Goal: Task Accomplishment & Management: Use online tool/utility

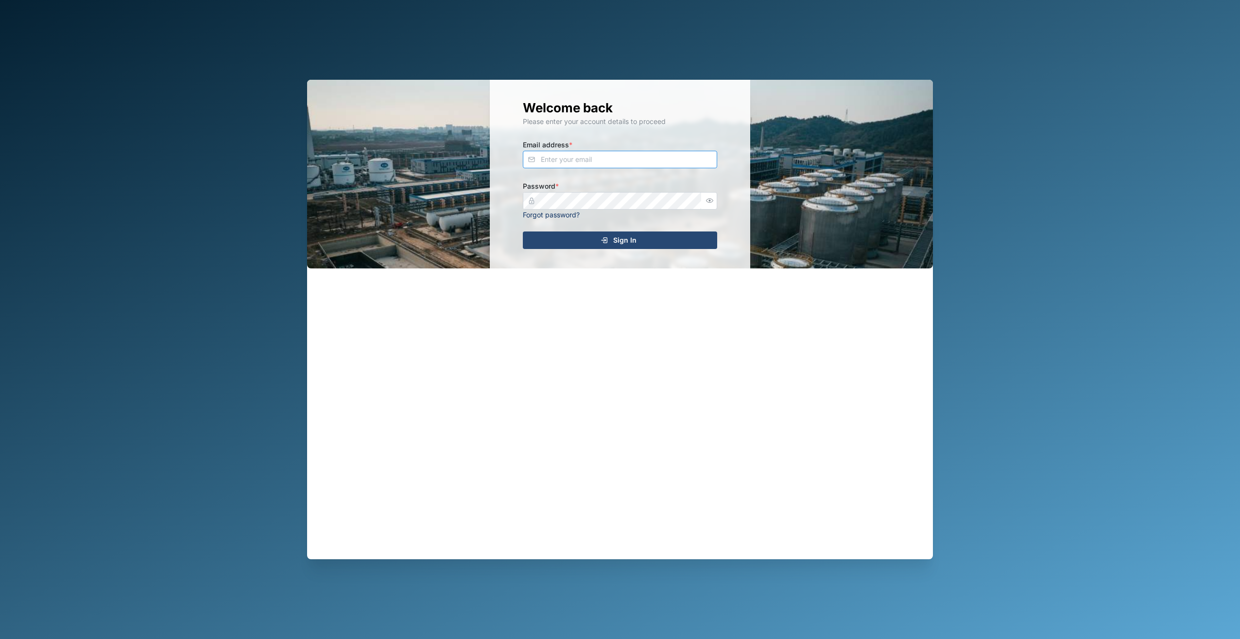
type input "[EMAIL_ADDRESS][DOMAIN_NAME]"
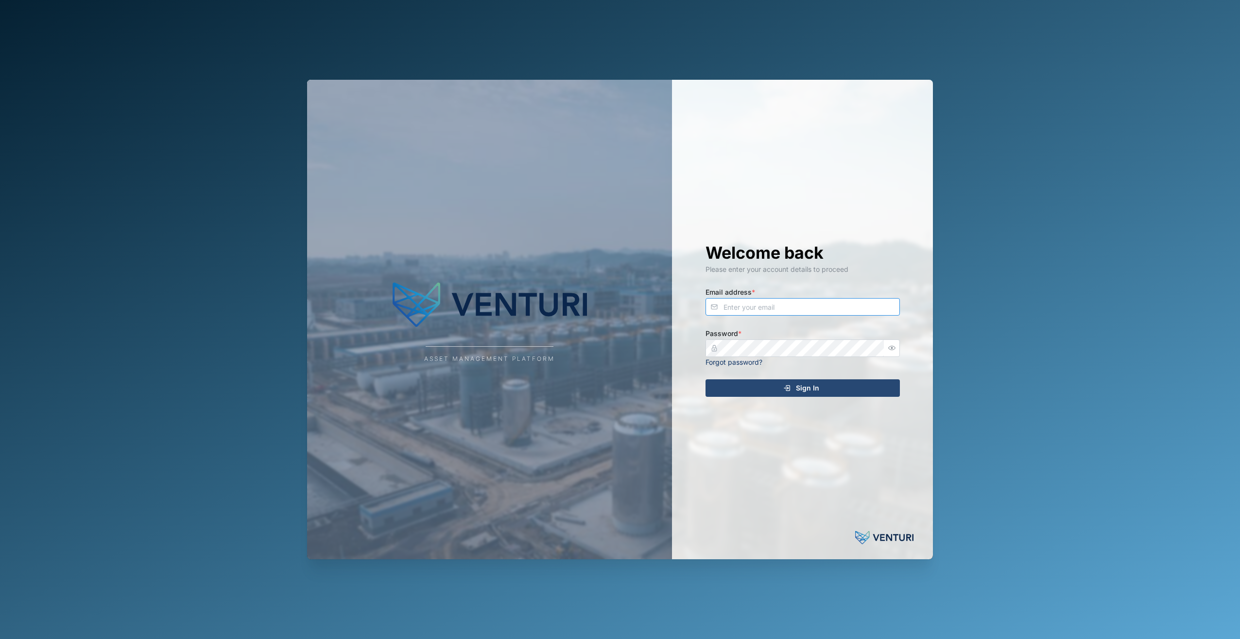
type input "[EMAIL_ADDRESS][DOMAIN_NAME]"
click at [791, 390] on icon "submit" at bounding box center [787, 388] width 8 height 8
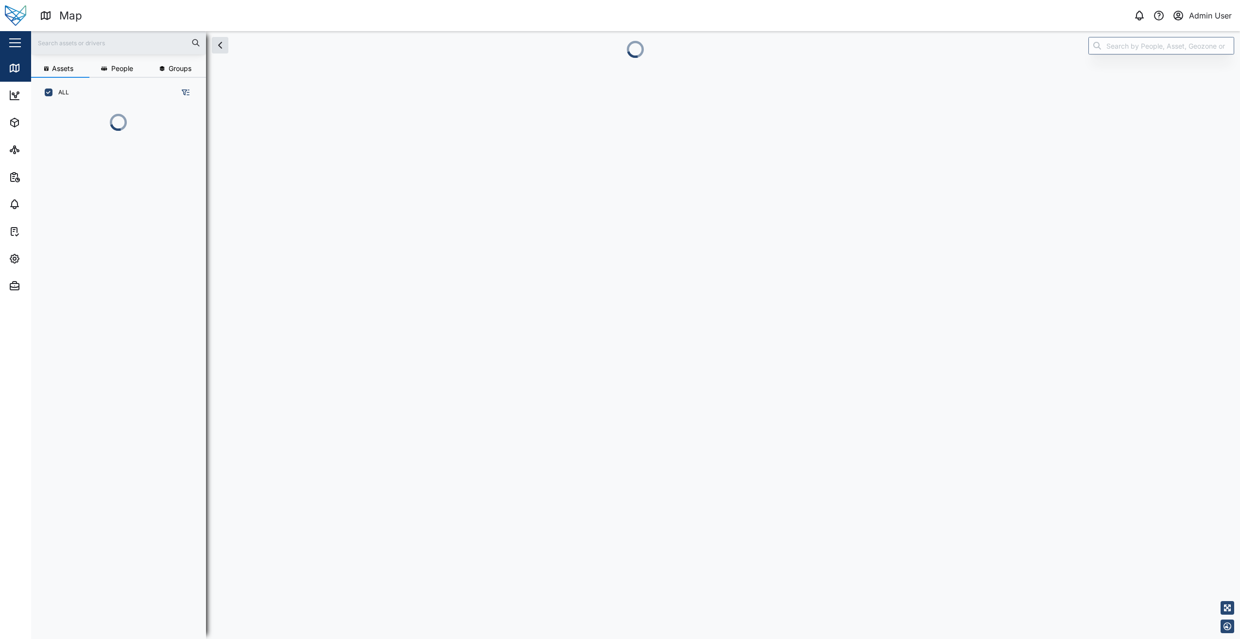
scroll to position [8, 8]
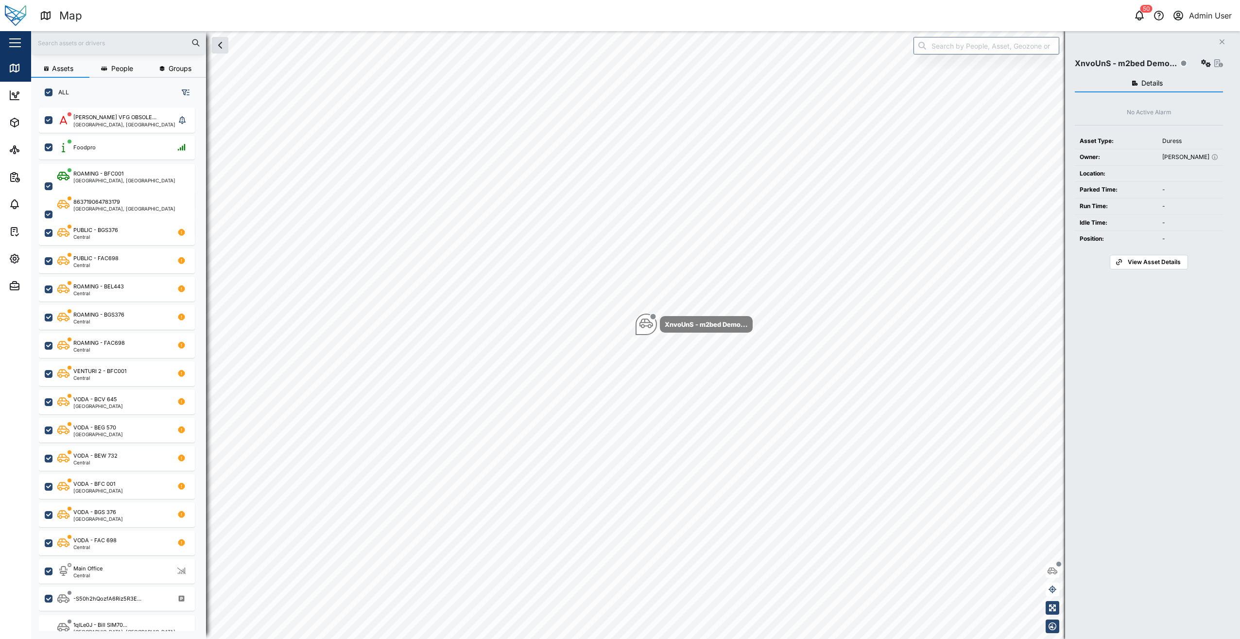
checkbox input "true"
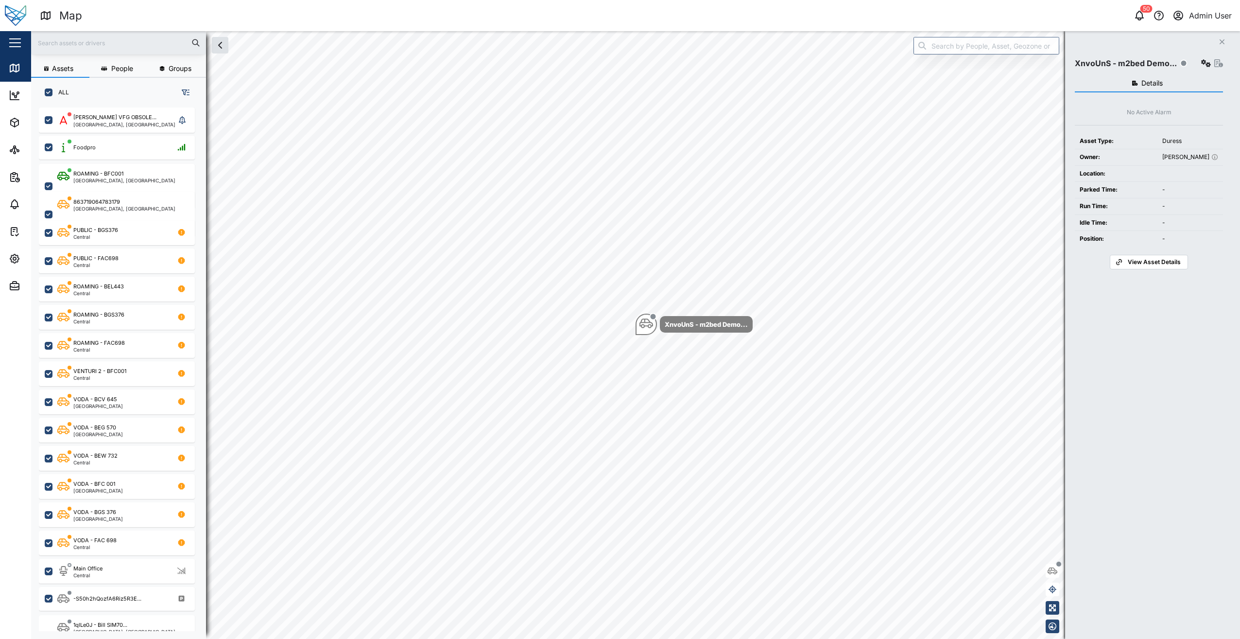
checkbox input "true"
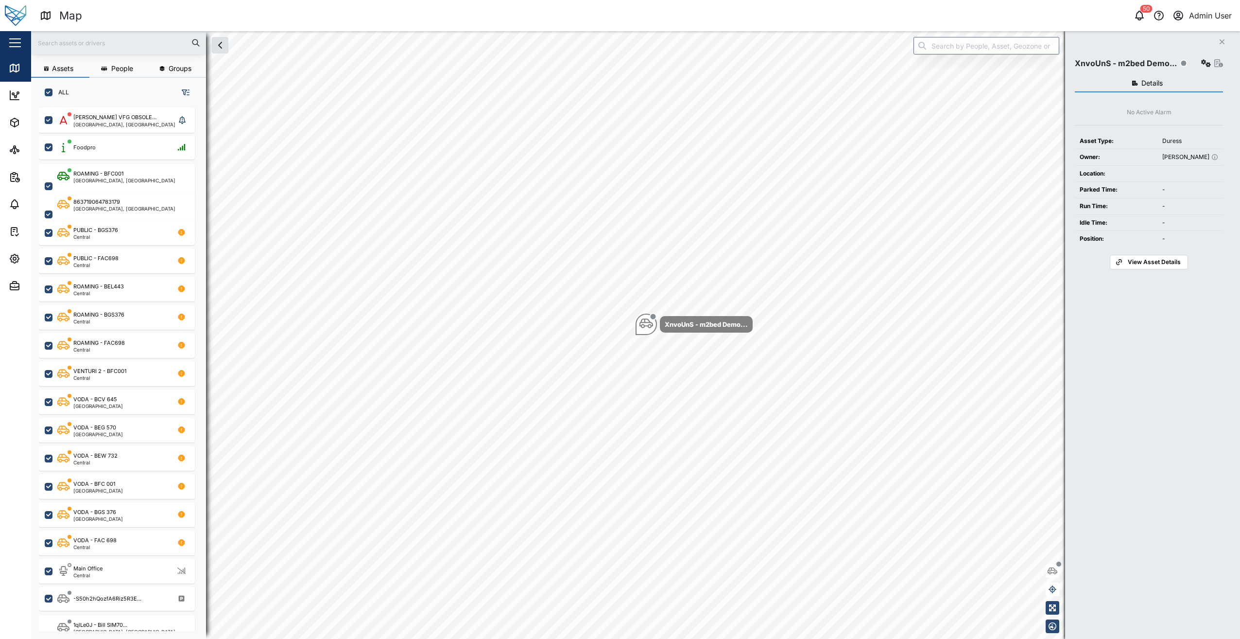
checkbox input "true"
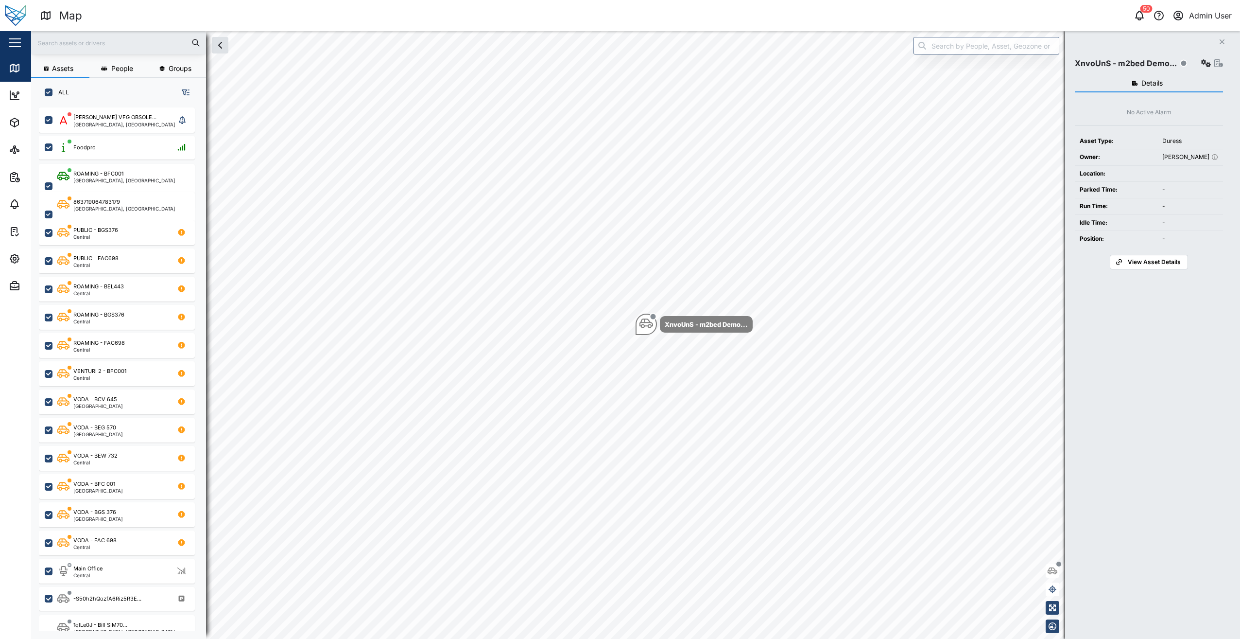
checkbox input "true"
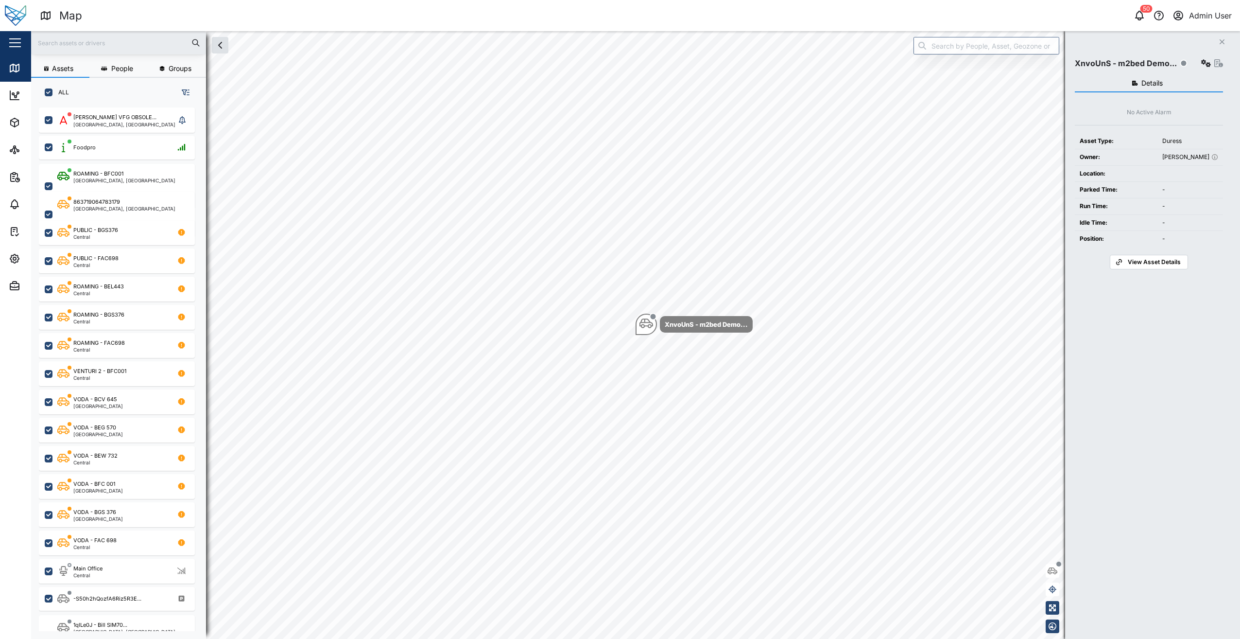
checkbox input "true"
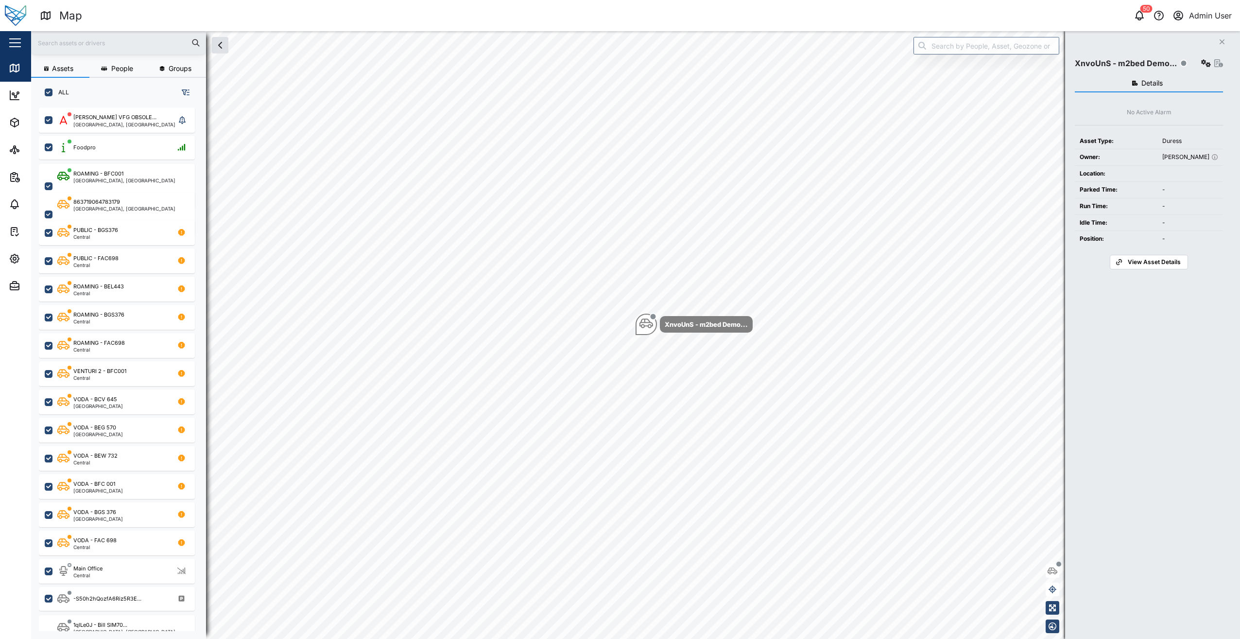
checkbox input "true"
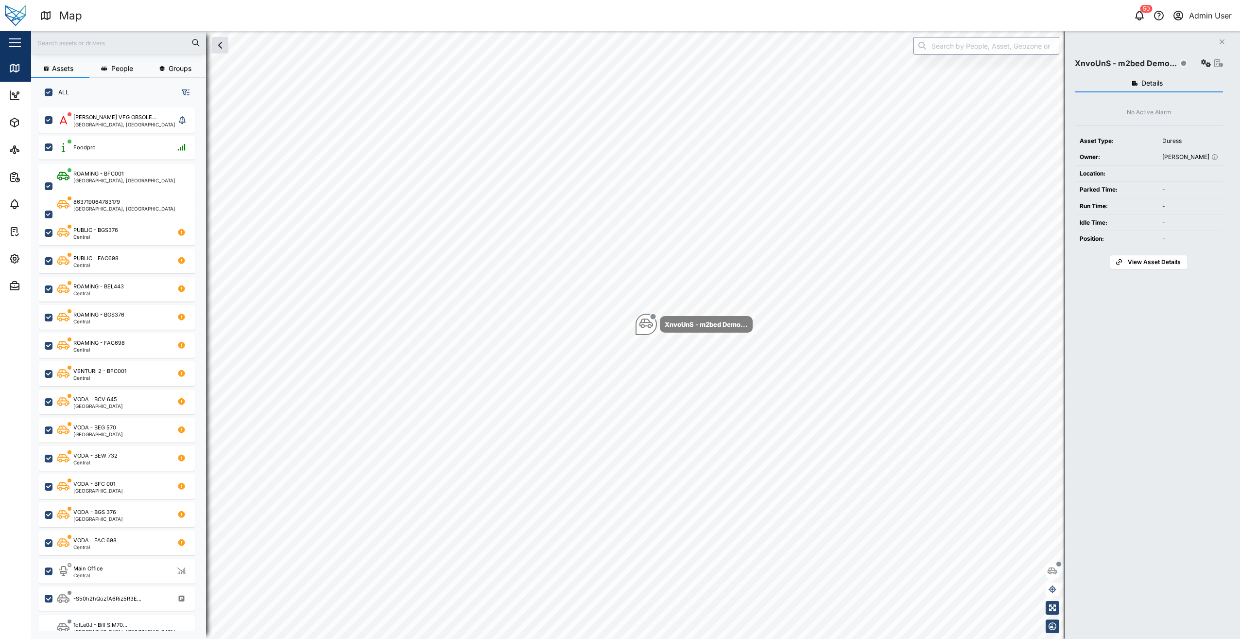
checkbox input "true"
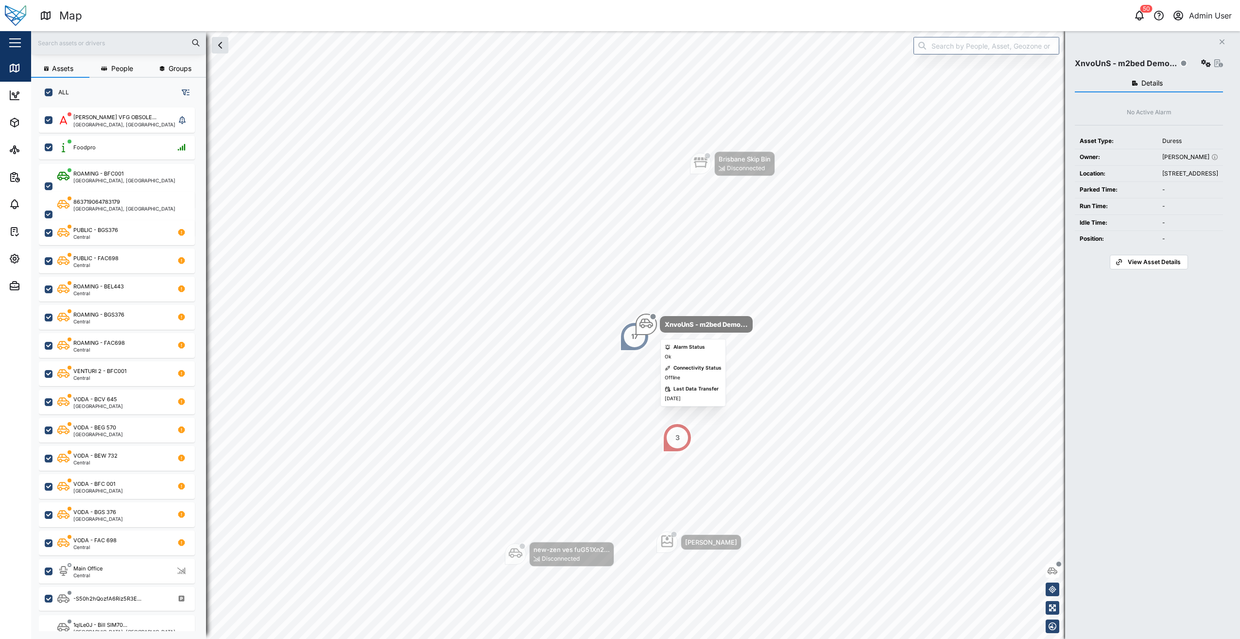
click at [647, 331] on div "Map marker" at bounding box center [647, 324] width 14 height 16
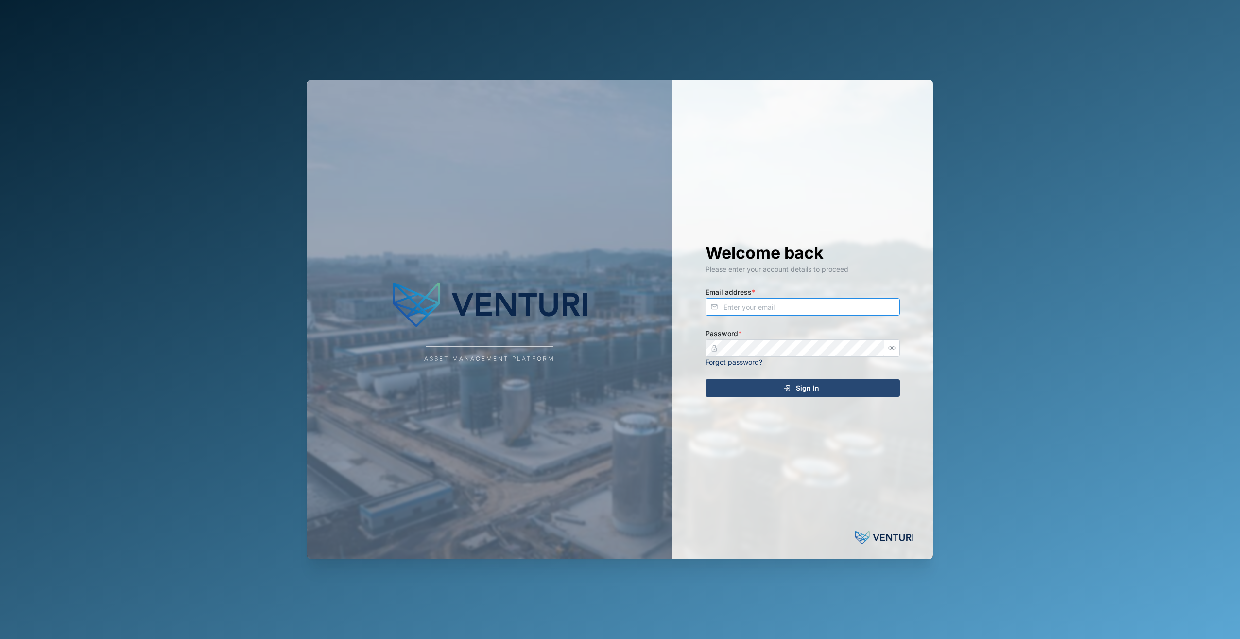
type input "admin@venturi.io"
click at [825, 389] on div "Sign In" at bounding box center [801, 388] width 179 height 17
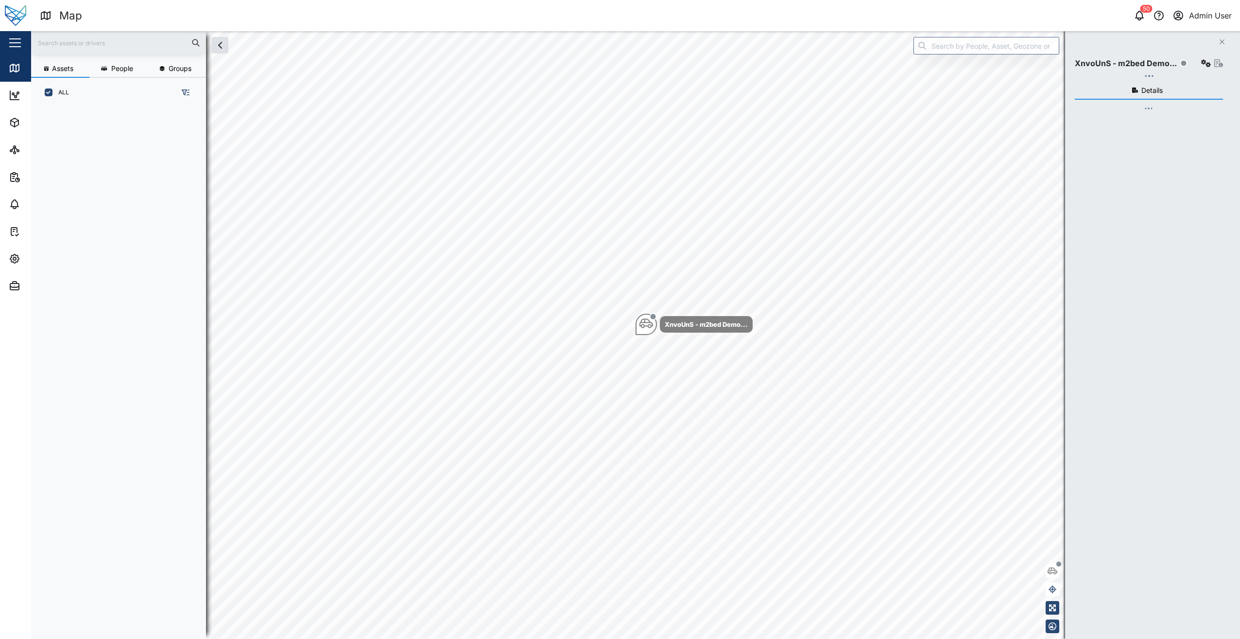
scroll to position [520, 152]
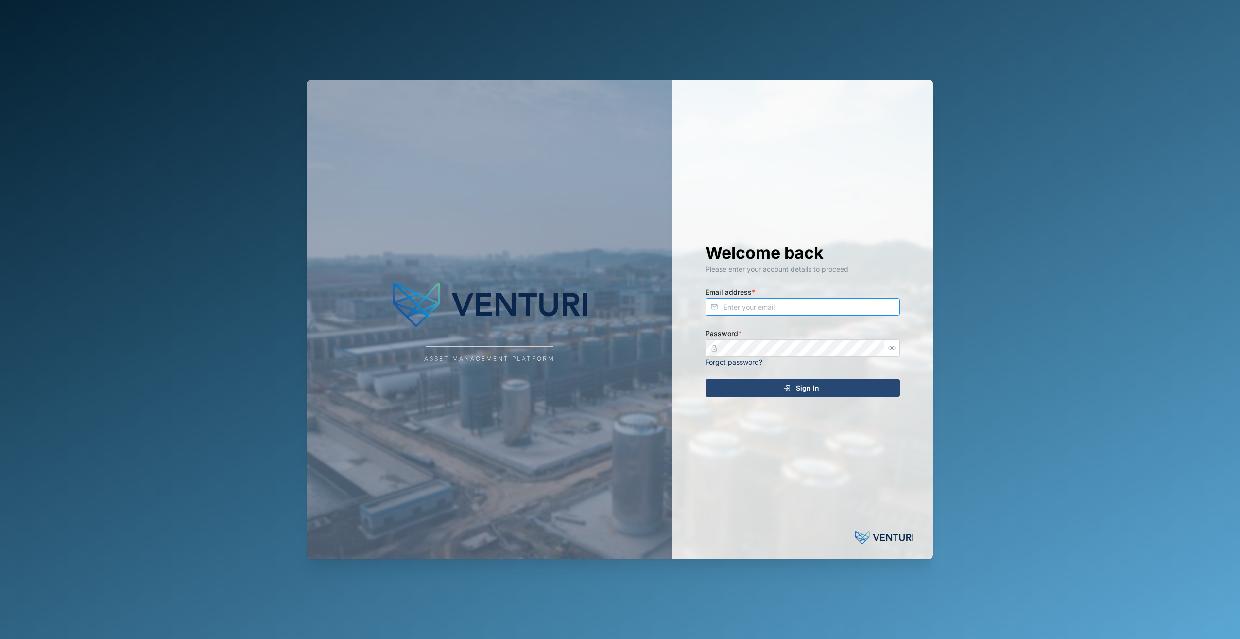
type input "admin@venturi.io"
click at [803, 384] on span "Sign In" at bounding box center [807, 388] width 23 height 17
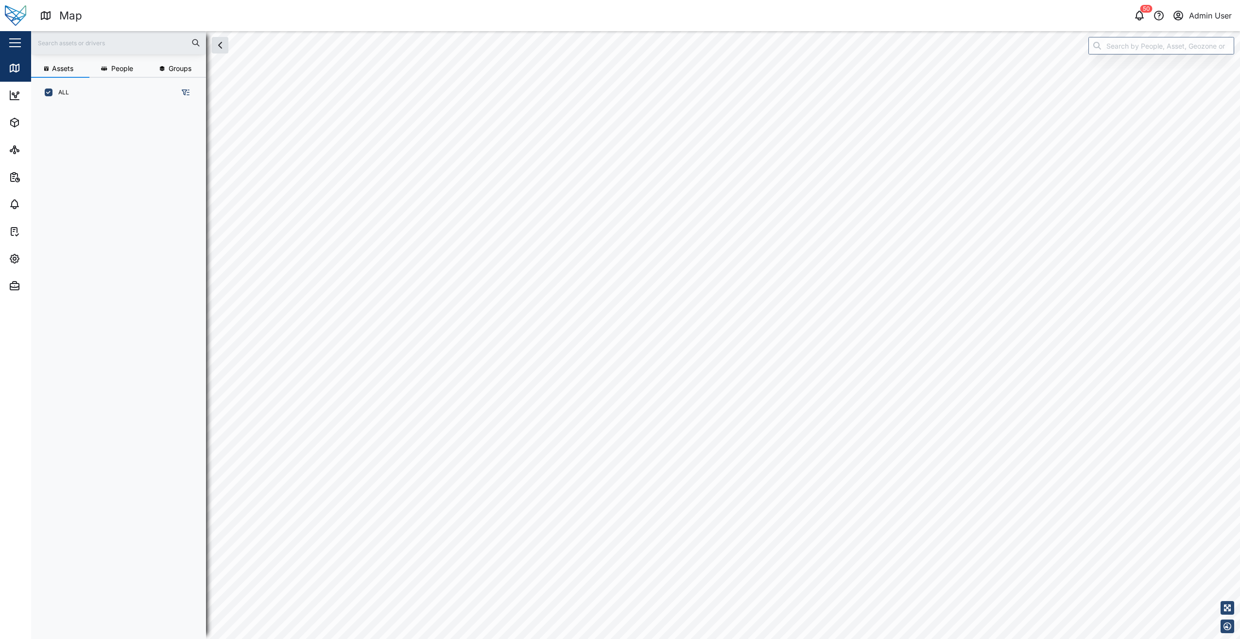
scroll to position [520, 152]
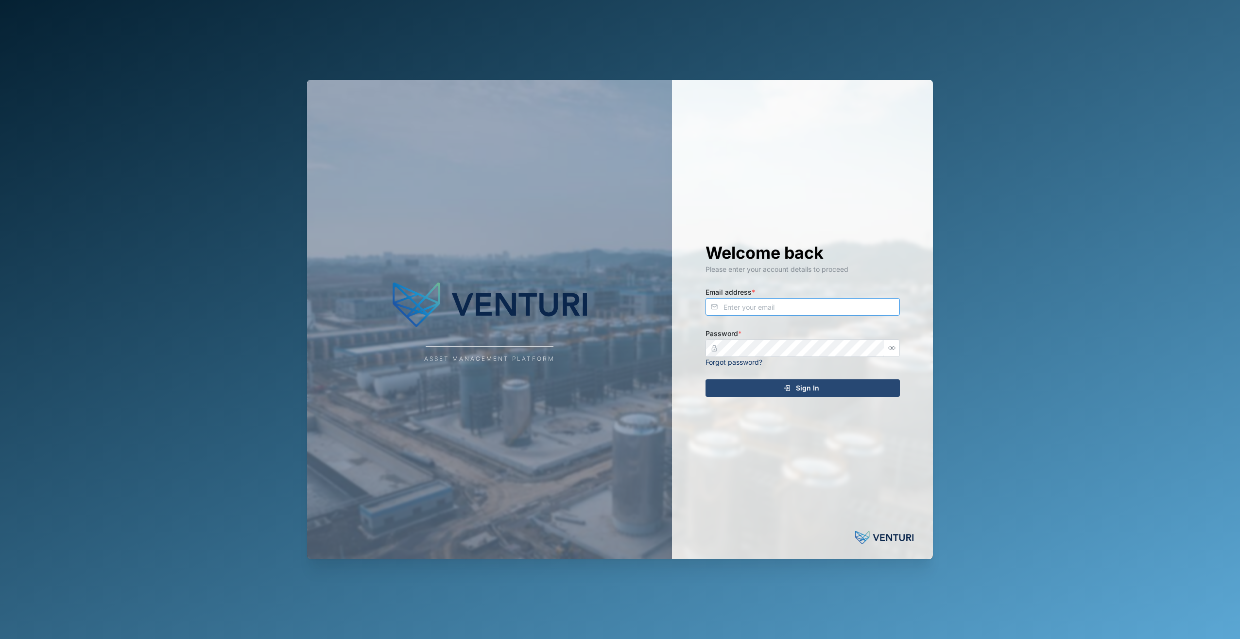
type input "admin@venturi.io"
type input "[EMAIL_ADDRESS][DOMAIN_NAME]"
click at [811, 383] on span "Sign In" at bounding box center [807, 388] width 23 height 17
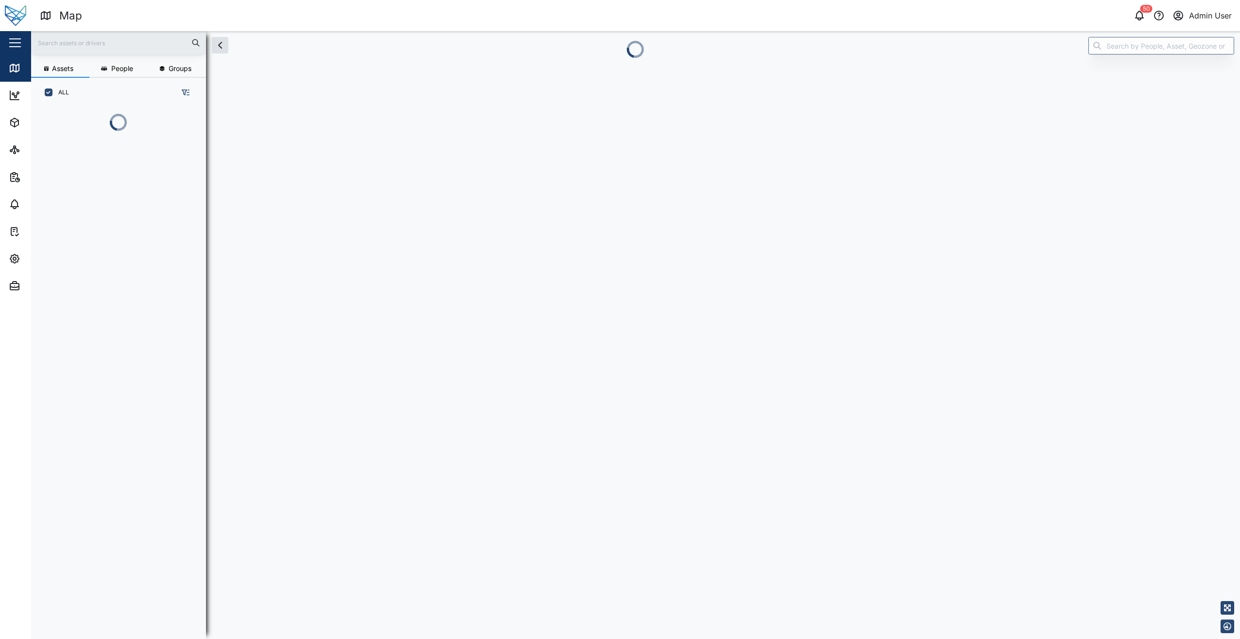
scroll to position [8, 8]
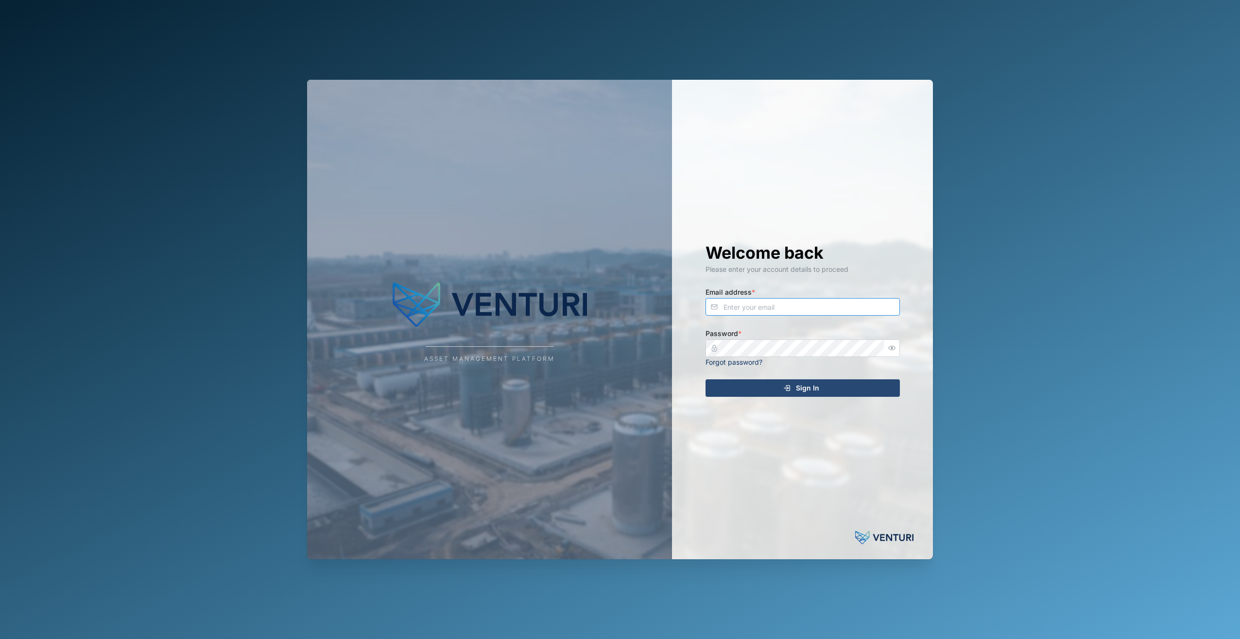
type input "[EMAIL_ADDRESS][DOMAIN_NAME]"
click at [848, 396] on div "Sign In" at bounding box center [801, 388] width 179 height 17
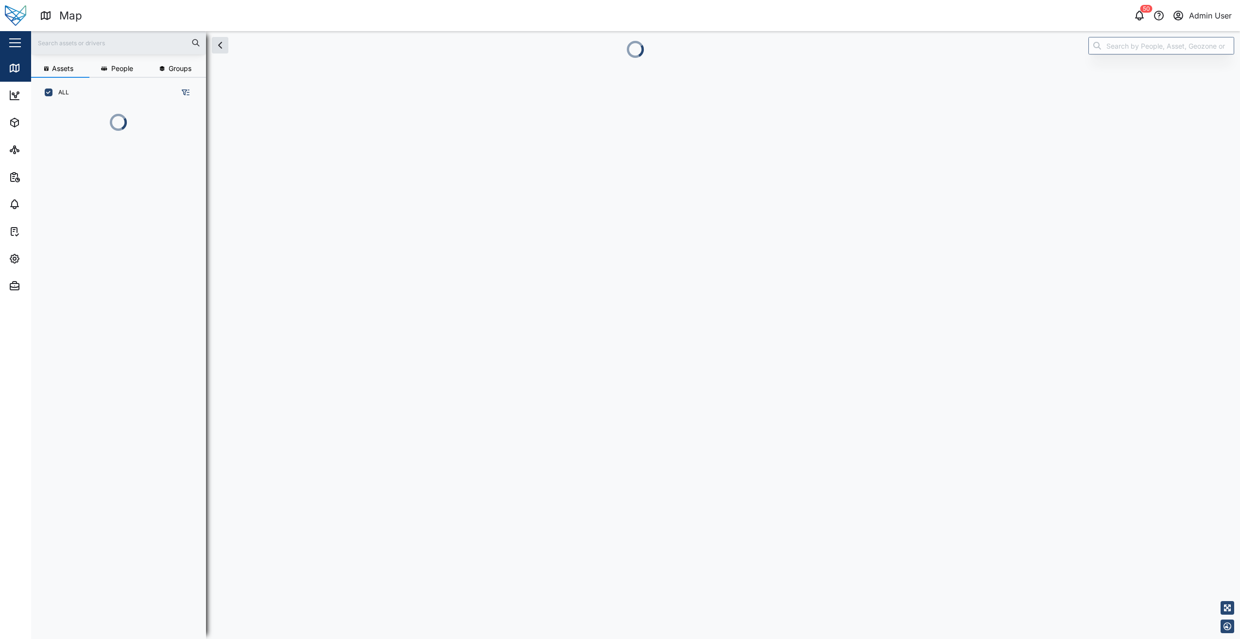
scroll to position [8, 8]
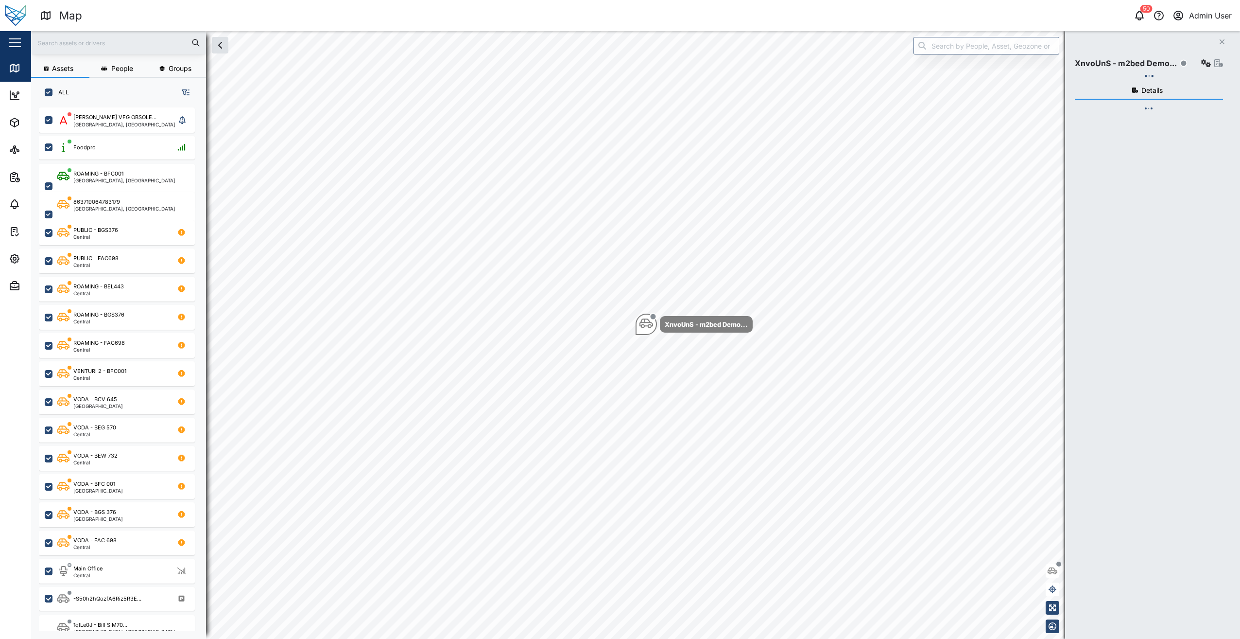
checkbox input "true"
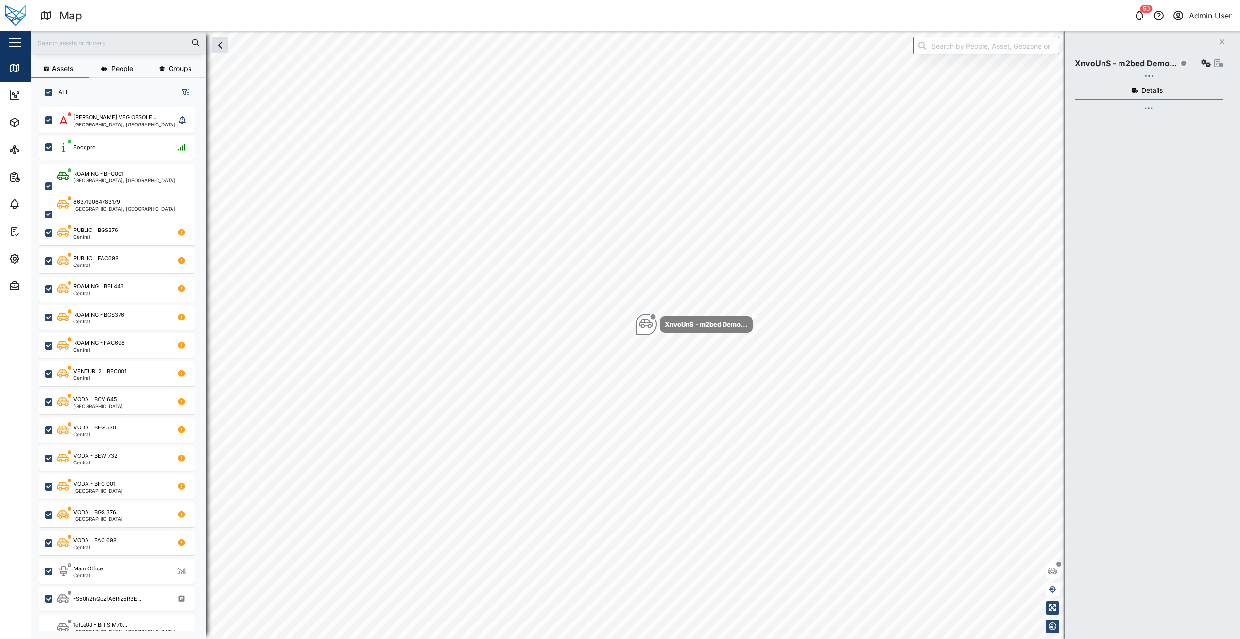
checkbox input "true"
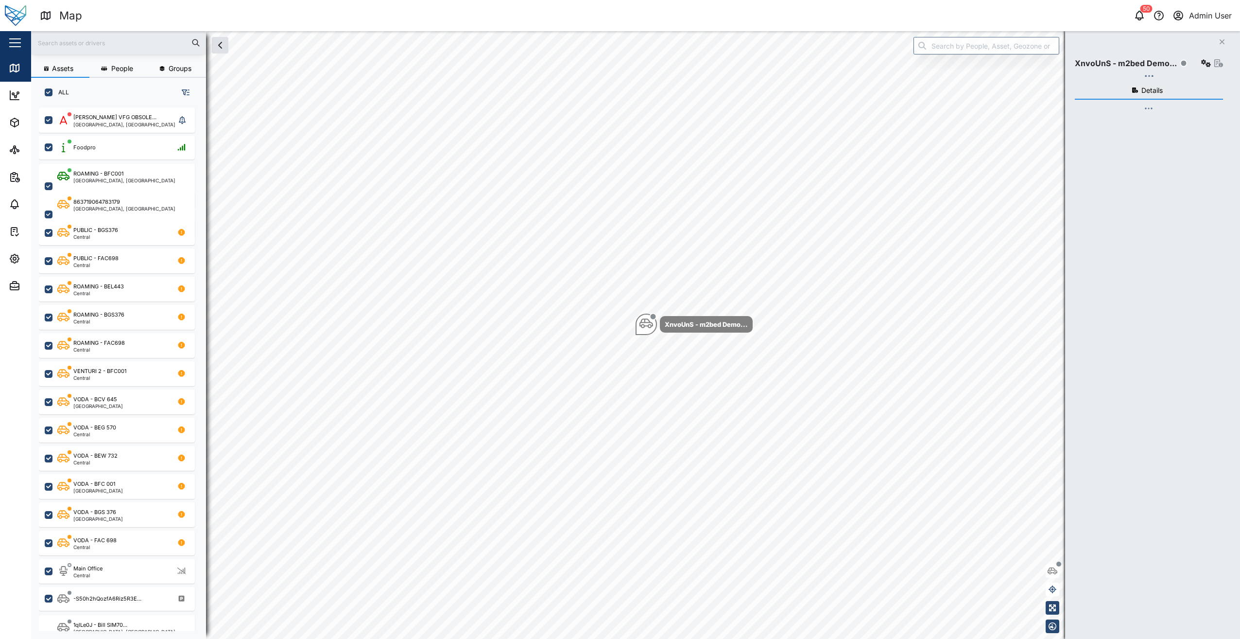
checkbox input "true"
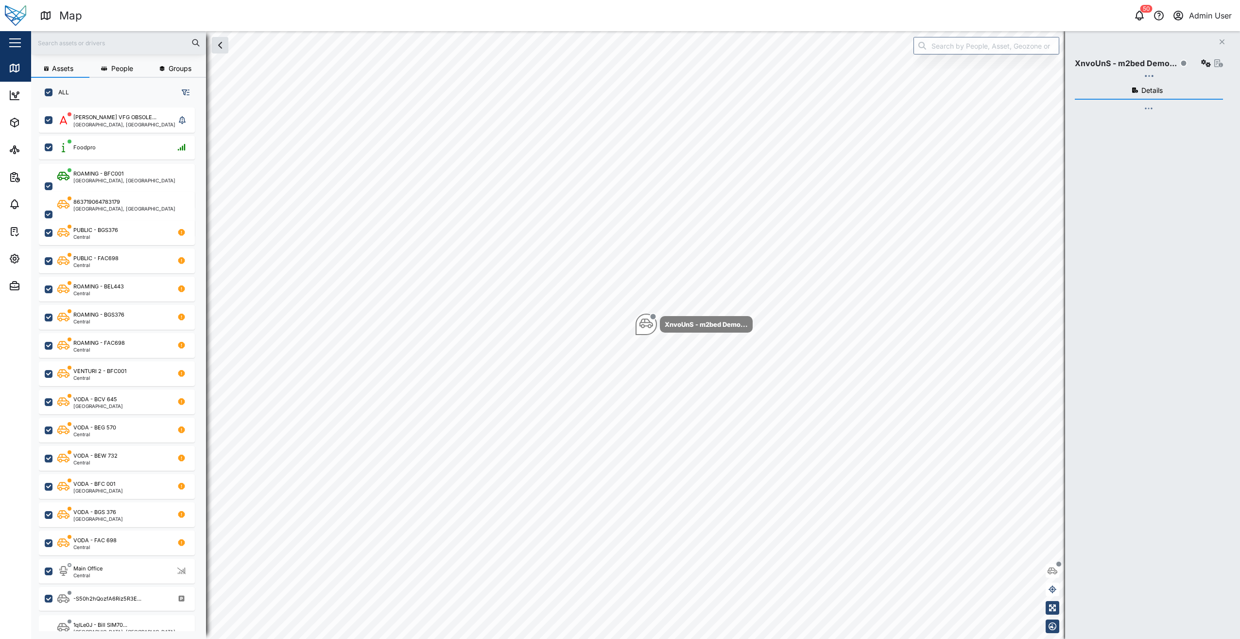
checkbox input "true"
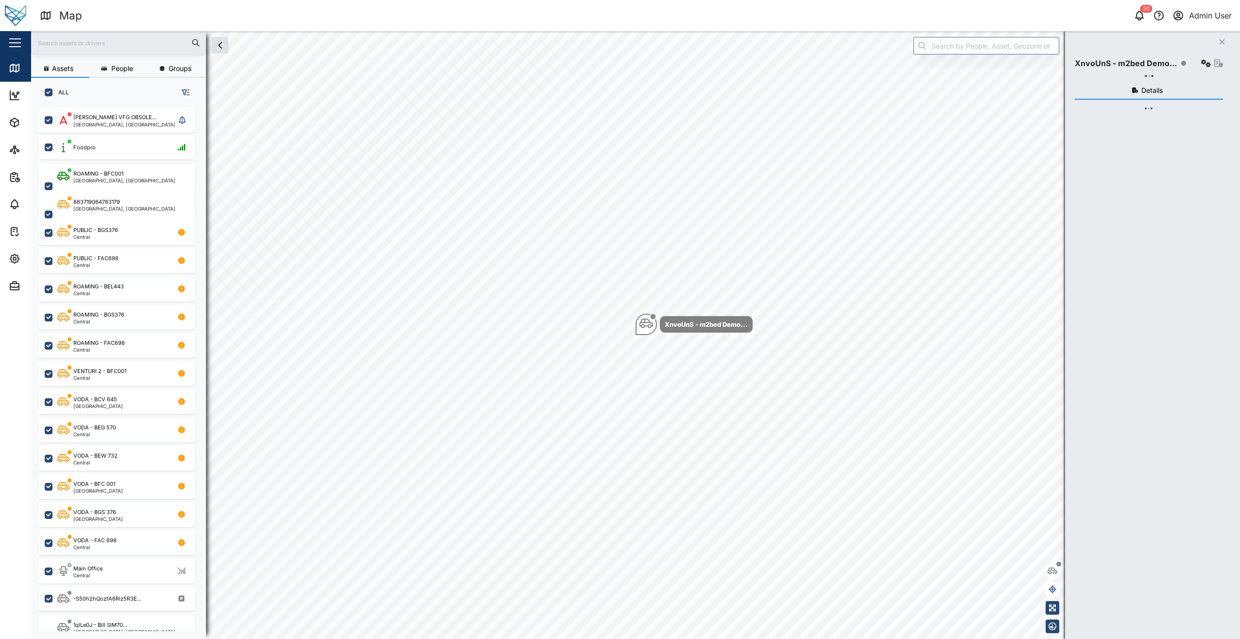
checkbox input "true"
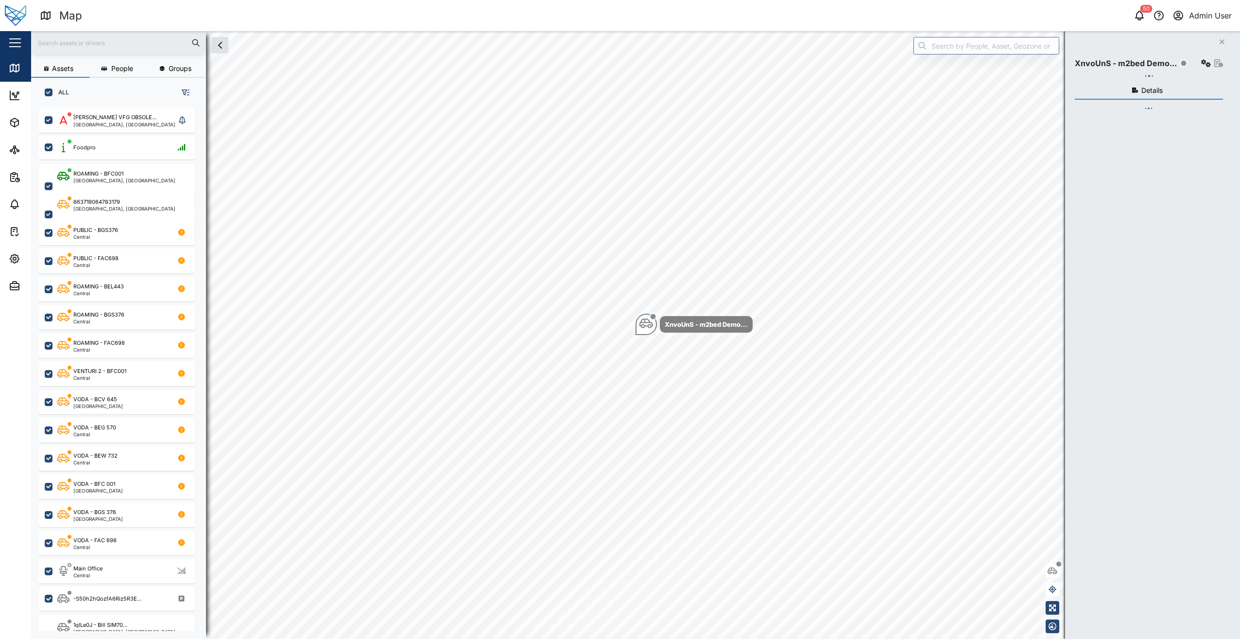
checkbox input "true"
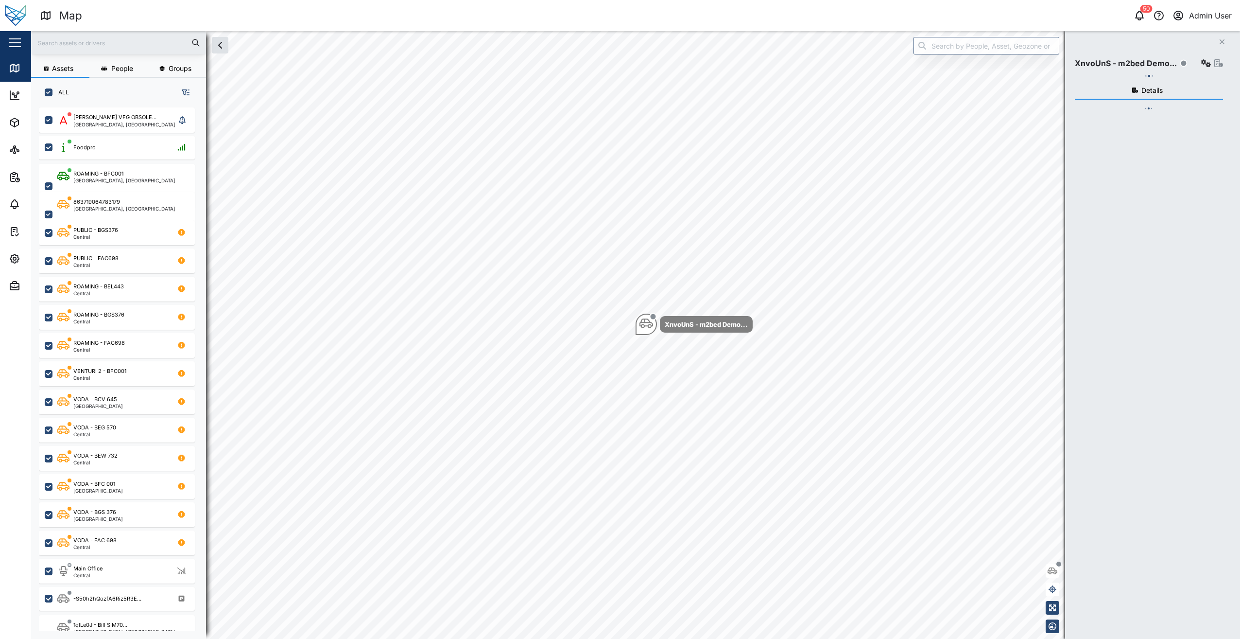
checkbox input "true"
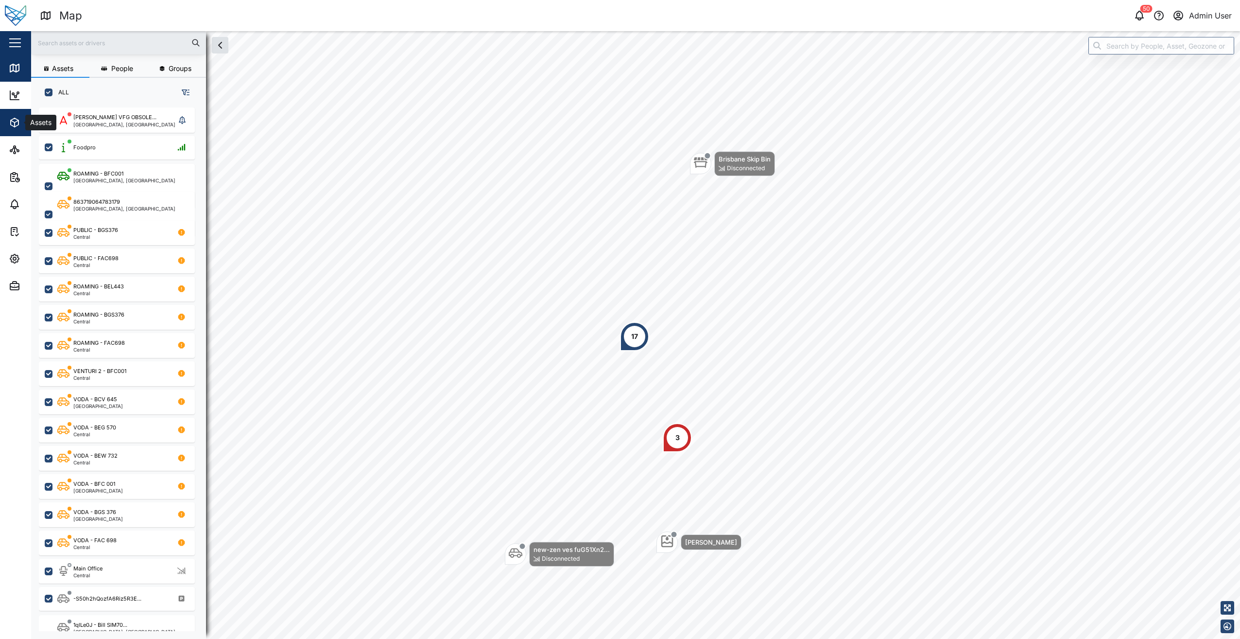
click at [23, 121] on div "Assets" at bounding box center [53, 123] width 88 height 12
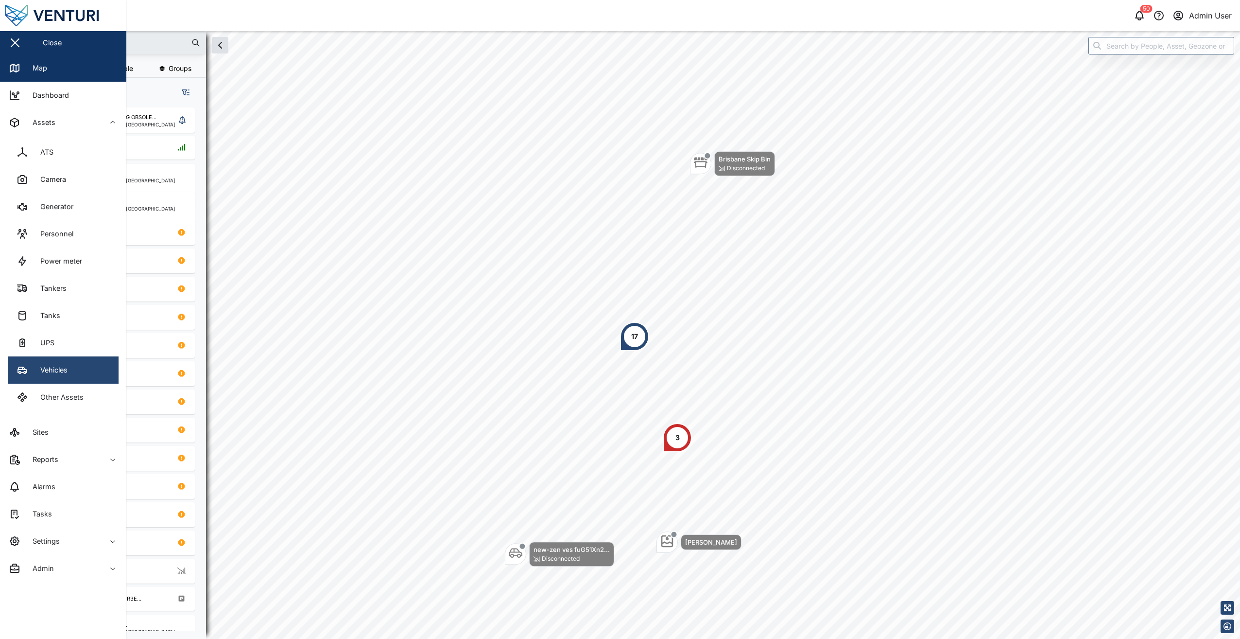
click at [82, 374] on link "Vehicles" at bounding box center [63, 369] width 111 height 27
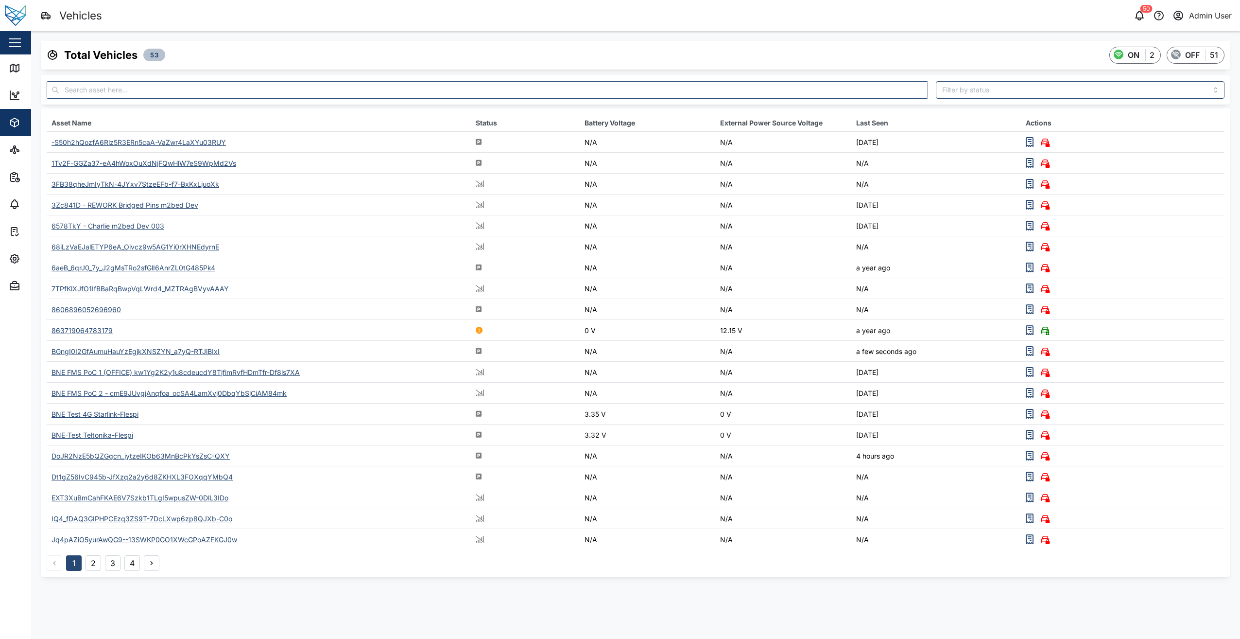
click at [96, 352] on div "BGngI0I2GfAumuHauYzEgjkXNSZYN_a7yQ-RTJiBIxI" at bounding box center [136, 351] width 168 height 8
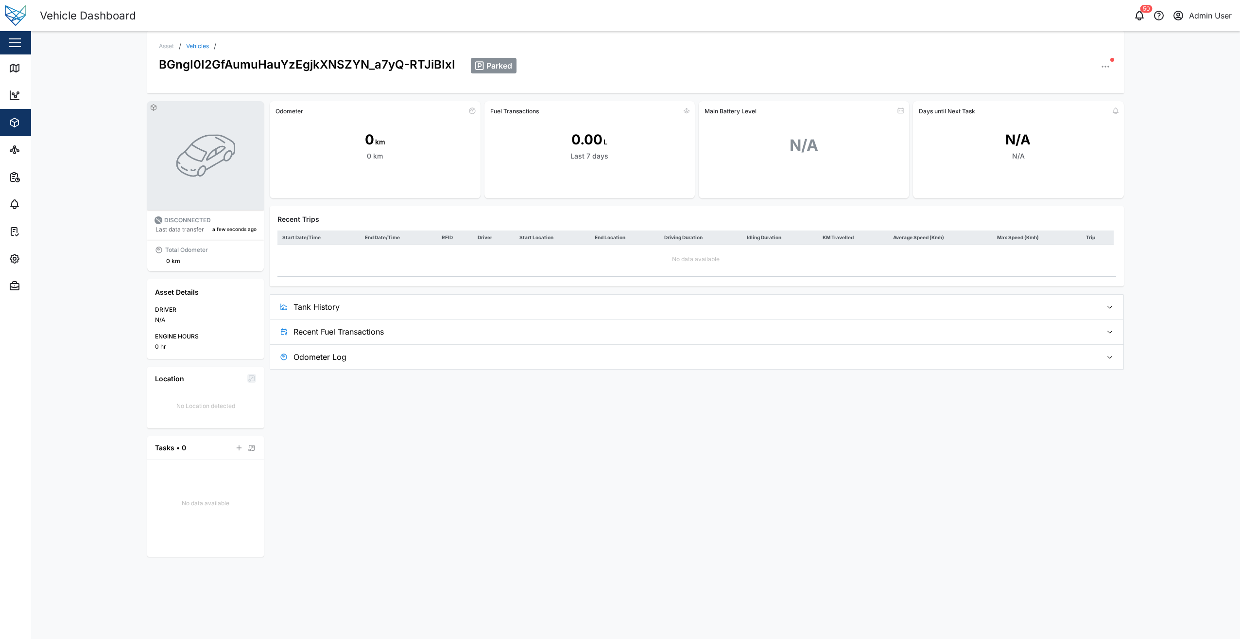
click at [1105, 62] on icon "button" at bounding box center [1106, 67] width 10 height 10
click at [1064, 202] on div "Field Gateway" at bounding box center [1068, 201] width 72 height 9
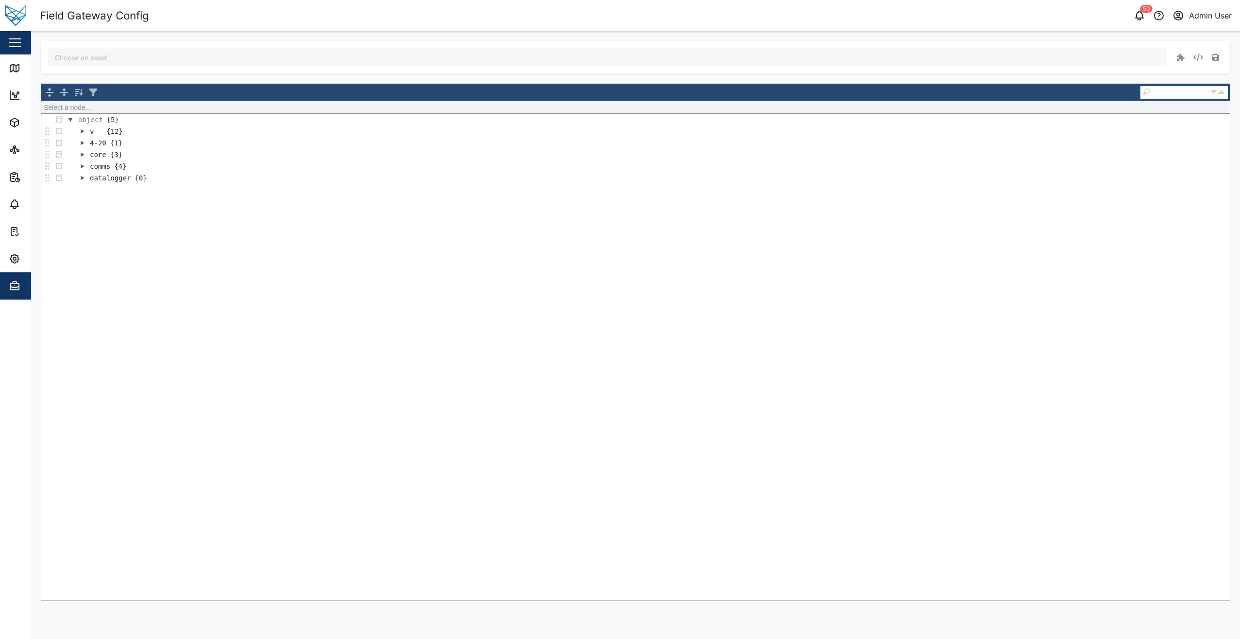
type input "BGngI0I2GfAumuHauYzEgjkXNSZYN_a7yQ-RTJiBIxI"
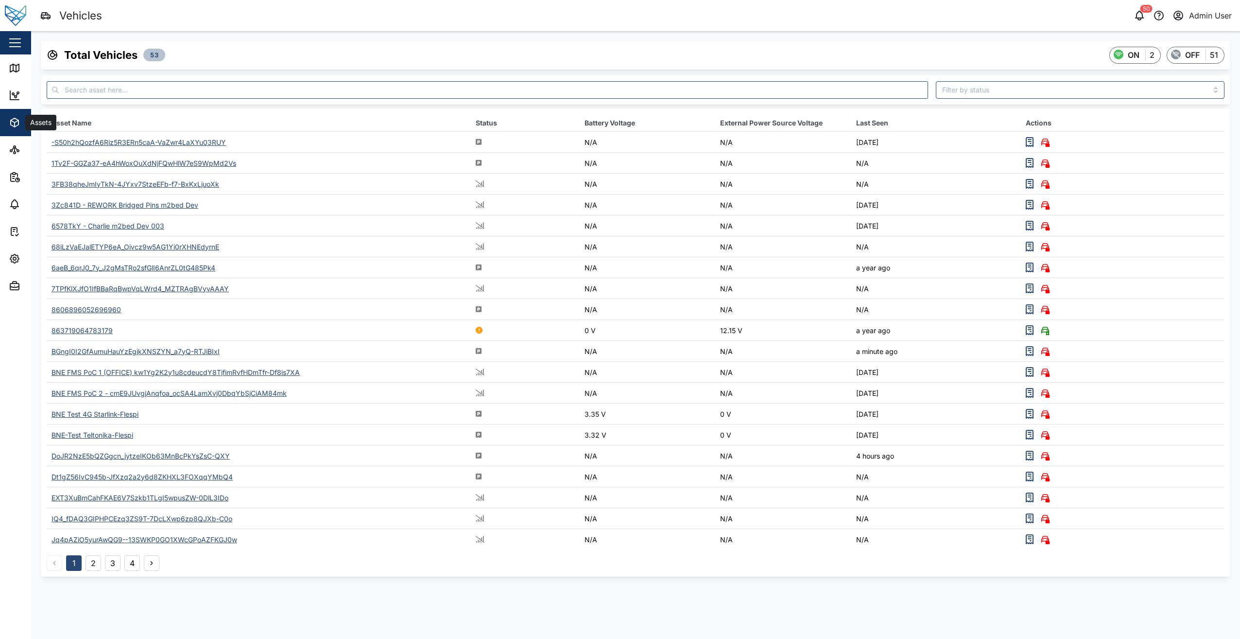
click at [15, 120] on icon "button" at bounding box center [15, 123] width 12 height 12
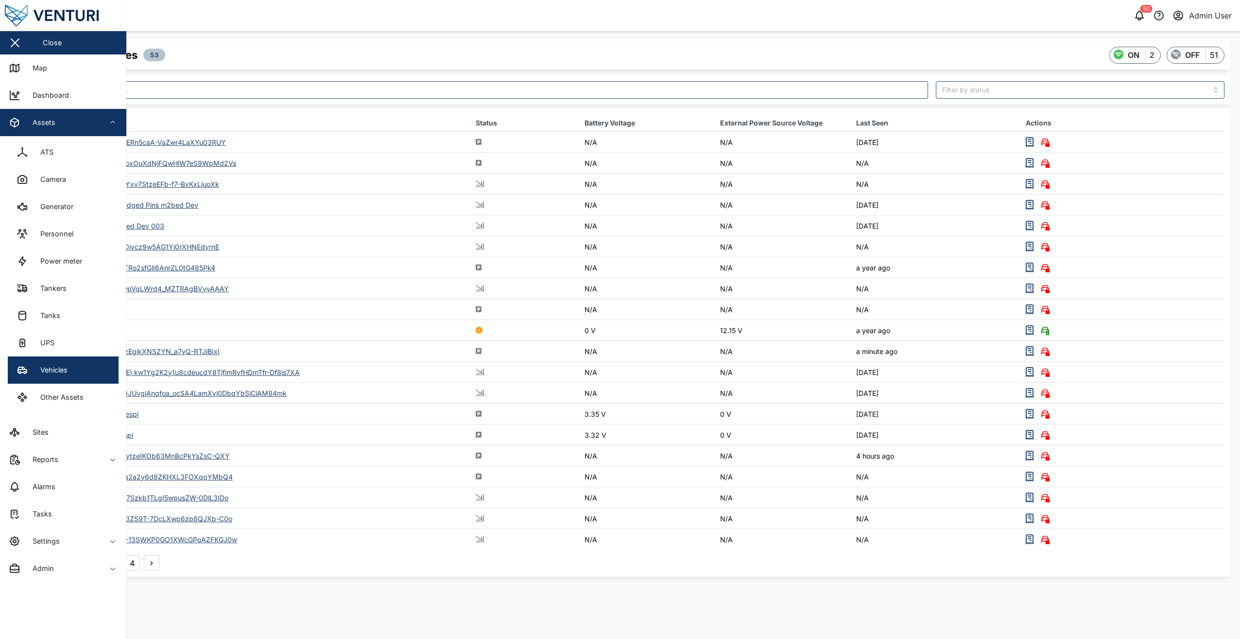
click at [107, 125] on span "button" at bounding box center [113, 123] width 12 height 8
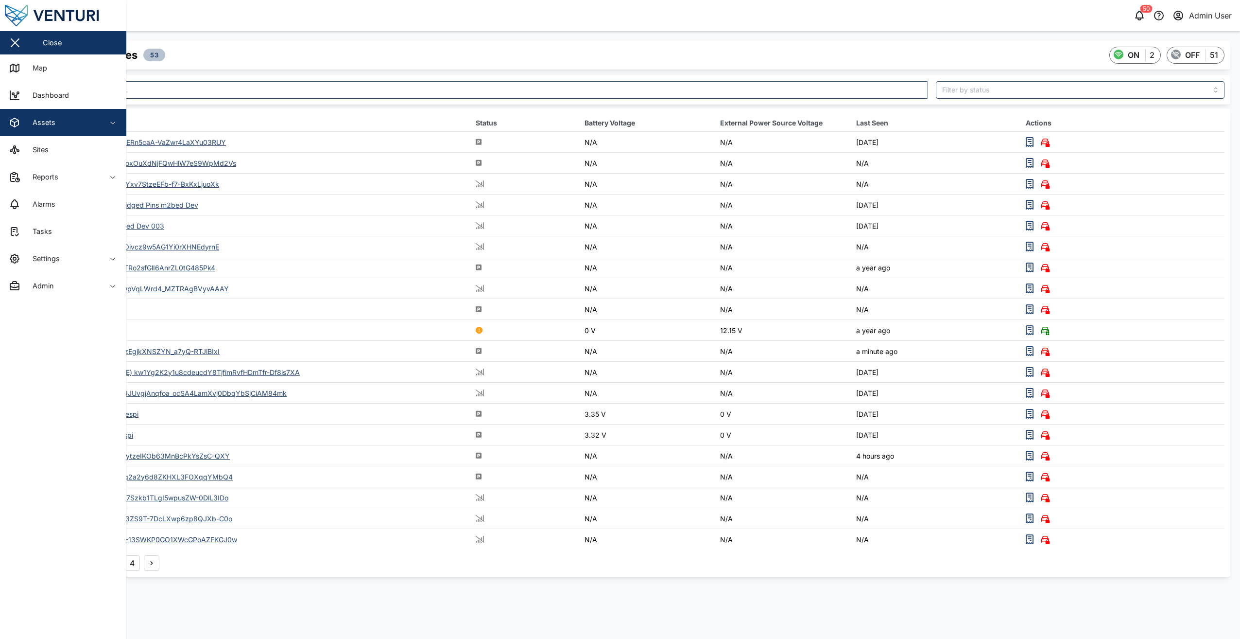
click at [105, 119] on button "Assets" at bounding box center [63, 122] width 126 height 27
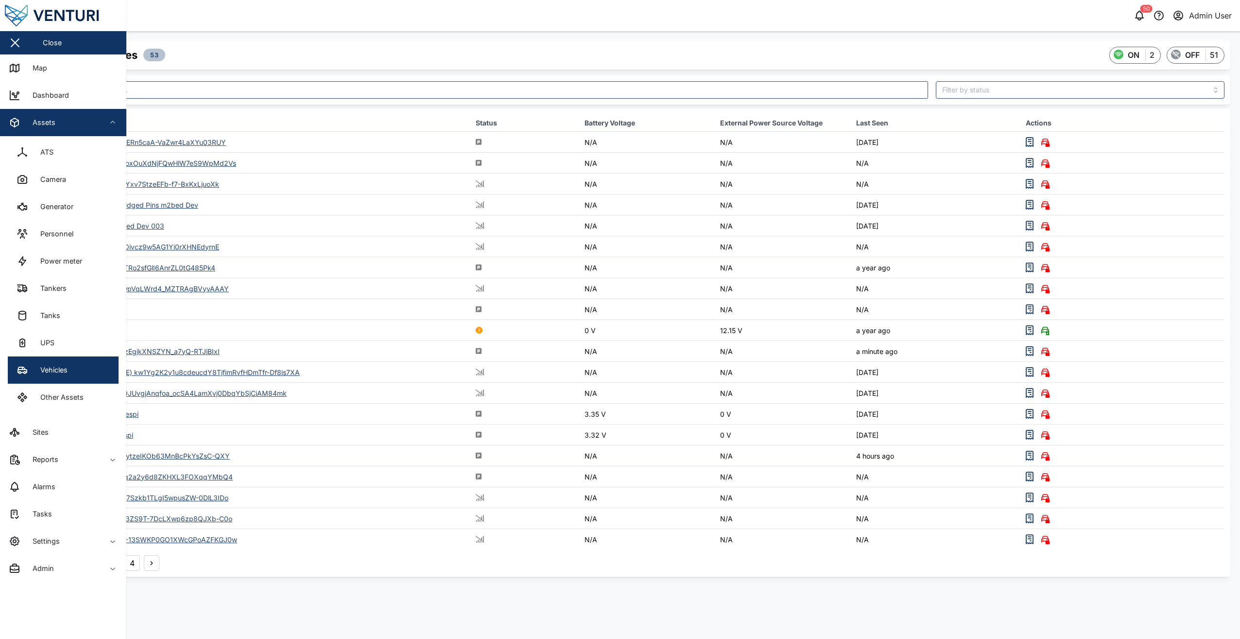
click at [241, 34] on div "Total Vehicles 53 ON 2 OFF 51 Asset Name Status Battery Voltage External Power …" at bounding box center [635, 308] width 1209 height 555
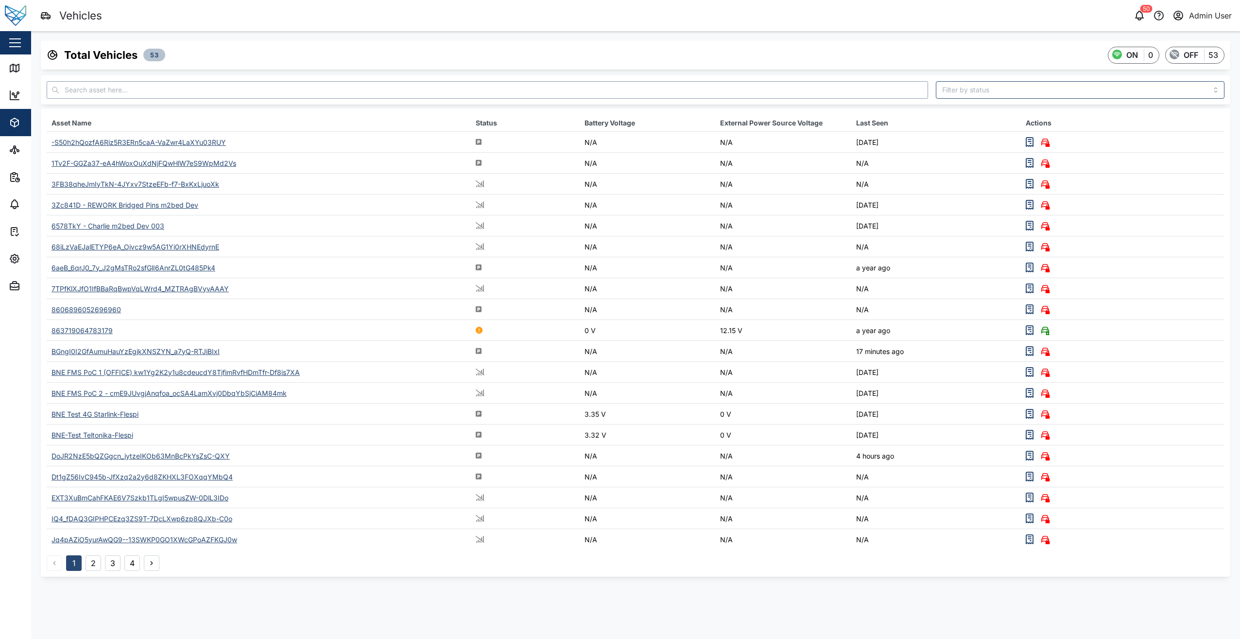
click at [207, 91] on input "text" at bounding box center [488, 89] width 882 height 17
paste input "lLTFi_Za3bpPOnAwOCp-pLCj6wqmMCgd3WDTO2ch3lo"
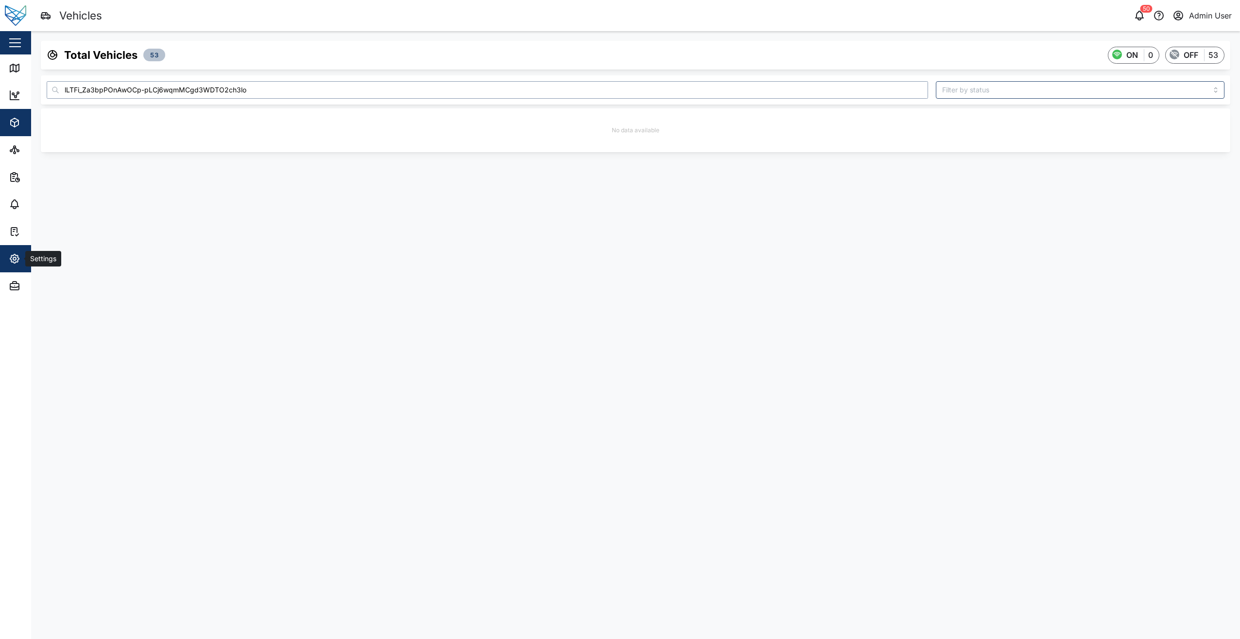
type input "lLTFi_Za3bpPOnAwOCp-pLCj6wqmMCgd3WDTO2ch3lo"
click at [10, 259] on icon "button" at bounding box center [14, 258] width 9 height 9
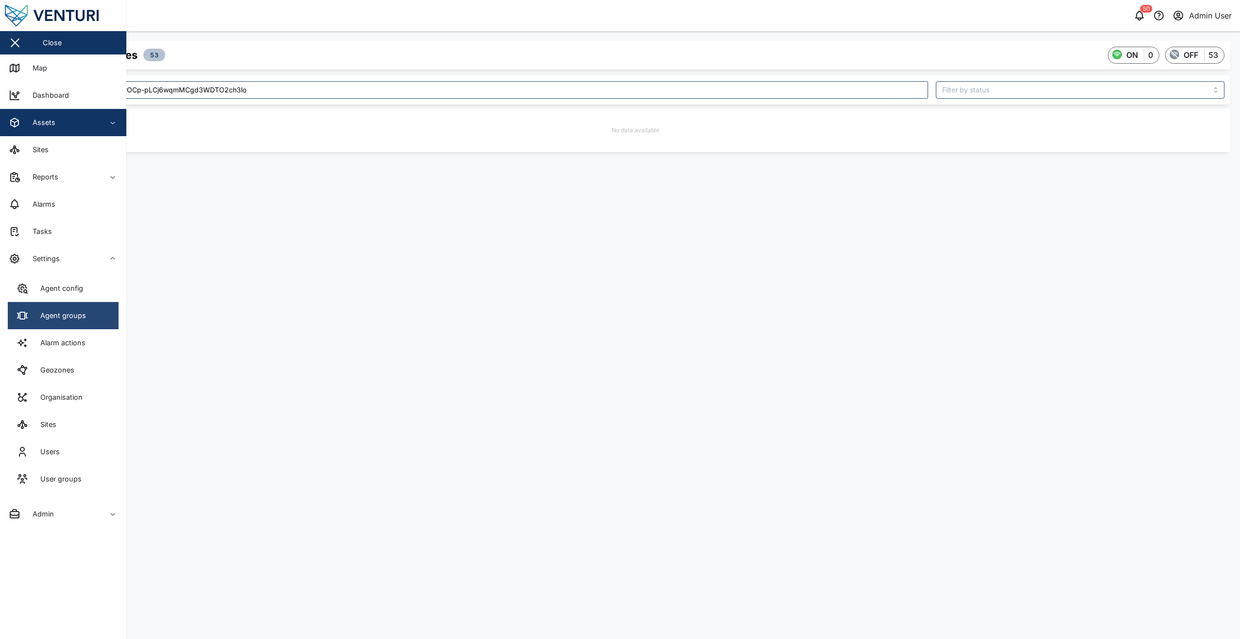
click at [62, 317] on div "Agent groups" at bounding box center [59, 315] width 53 height 11
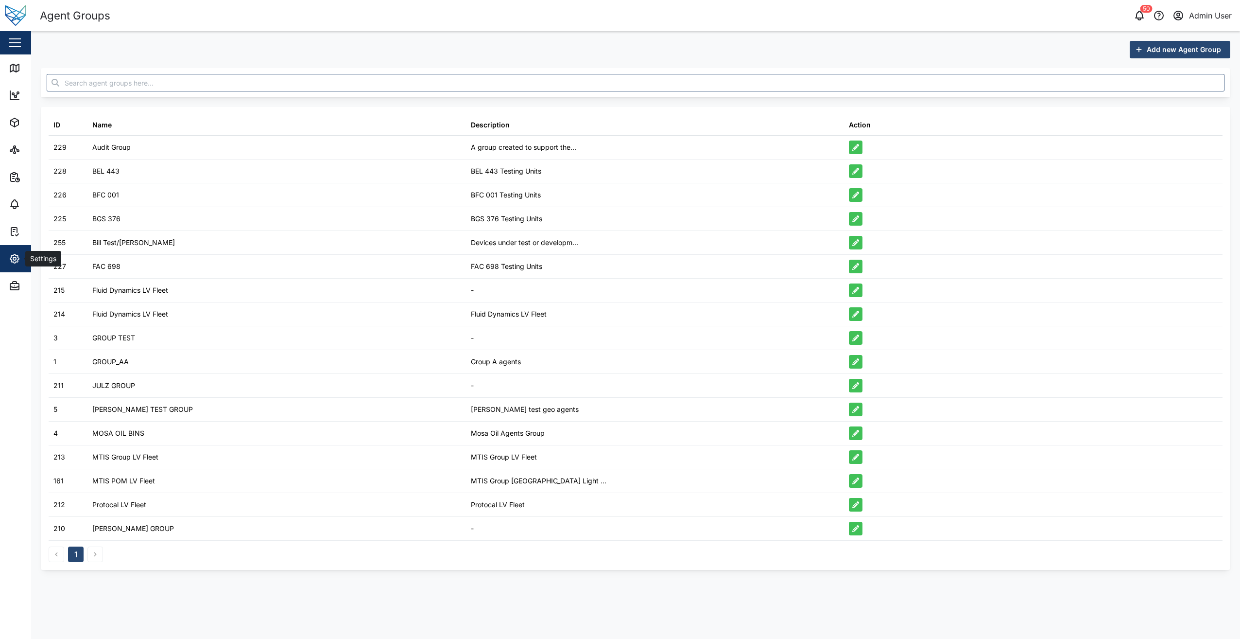
click at [28, 262] on div "Settings" at bounding box center [42, 258] width 35 height 11
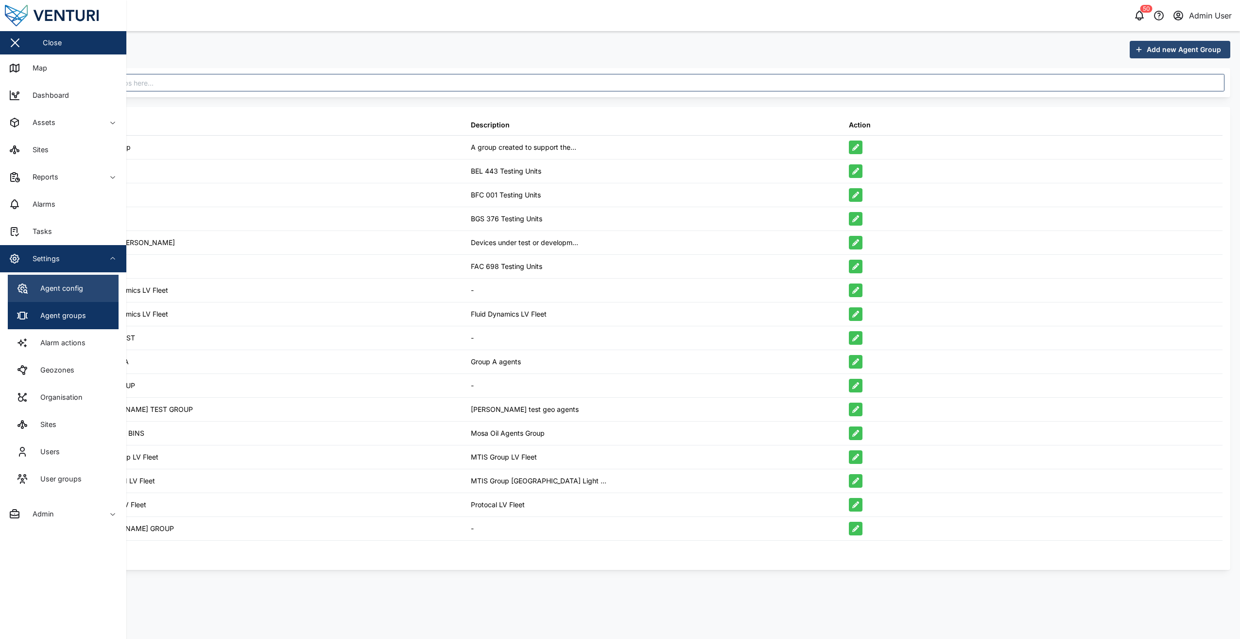
click at [80, 290] on div "Agent config" at bounding box center [58, 288] width 50 height 11
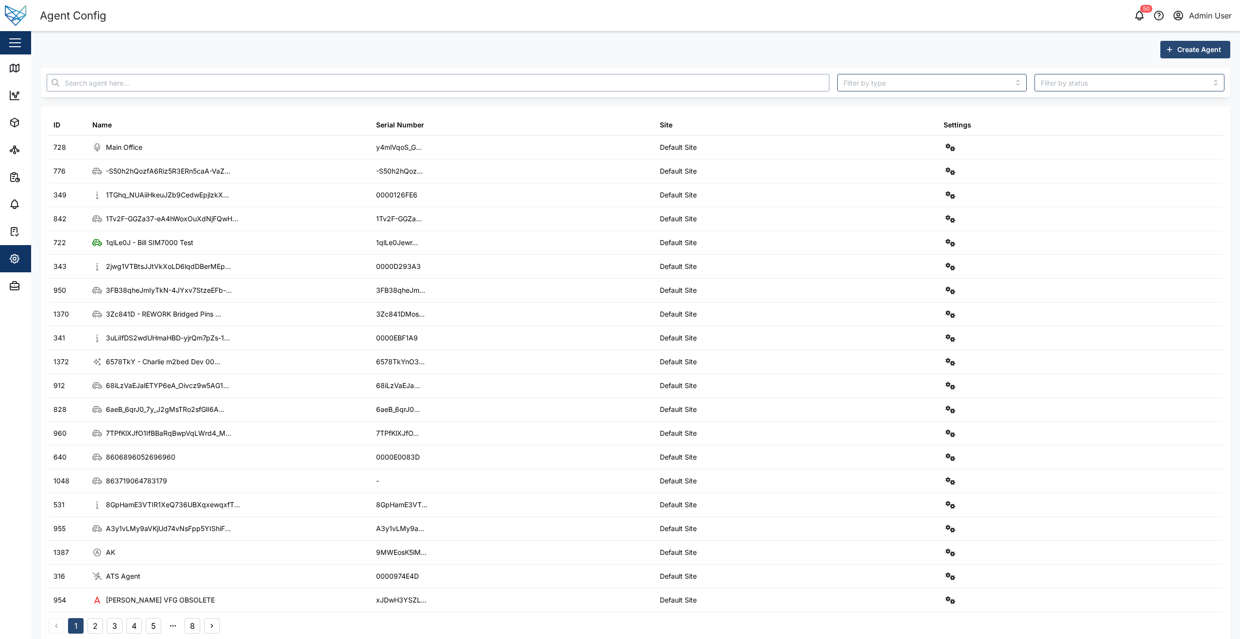
click at [170, 76] on input "text" at bounding box center [438, 82] width 783 height 17
paste input "lLTFi_Za3bpPOnAwOCp-pLCj6wqmMCgd3WDTO2ch3lo"
type input "lLTFi_Za3bpPOnAwOCp-pLCj6wqmMCgd3WDTO2ch3lo"
click at [103, 84] on input "text" at bounding box center [438, 82] width 783 height 17
paste input "lLTFi_Za3bpPOnAwOCp-pLCj6wqmMCgd3WDTO2ch3lo"
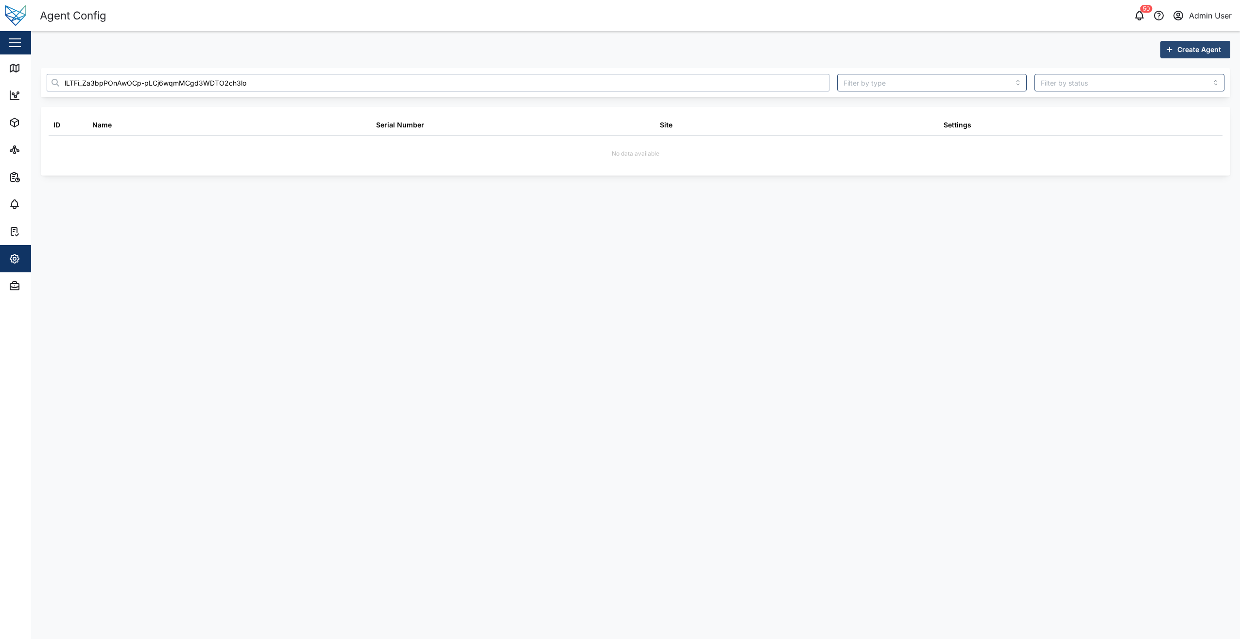
type input "lLTFi_Za3bpPOnAwOCp-pLCj6wqmMCgd3WDTO2ch3lo"
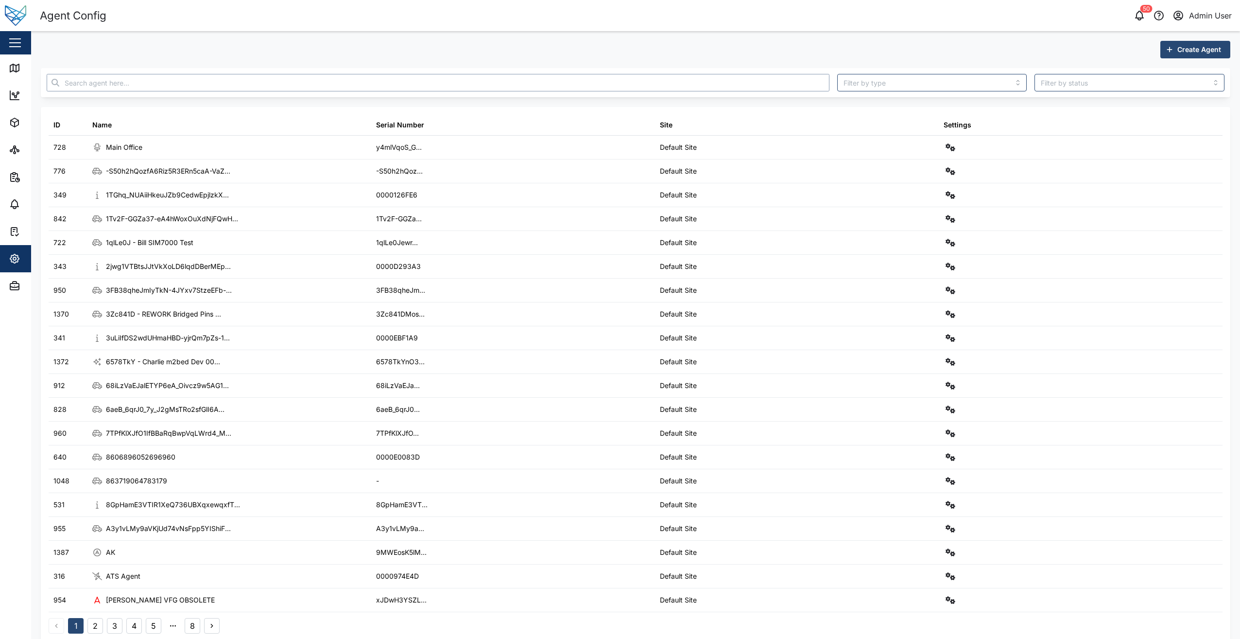
click at [136, 83] on input "text" at bounding box center [438, 82] width 783 height 17
paste input "lLTFi_Za3bpPOnAwOCp-pLCj6wqmMCgd3WDTO2ch3lo"
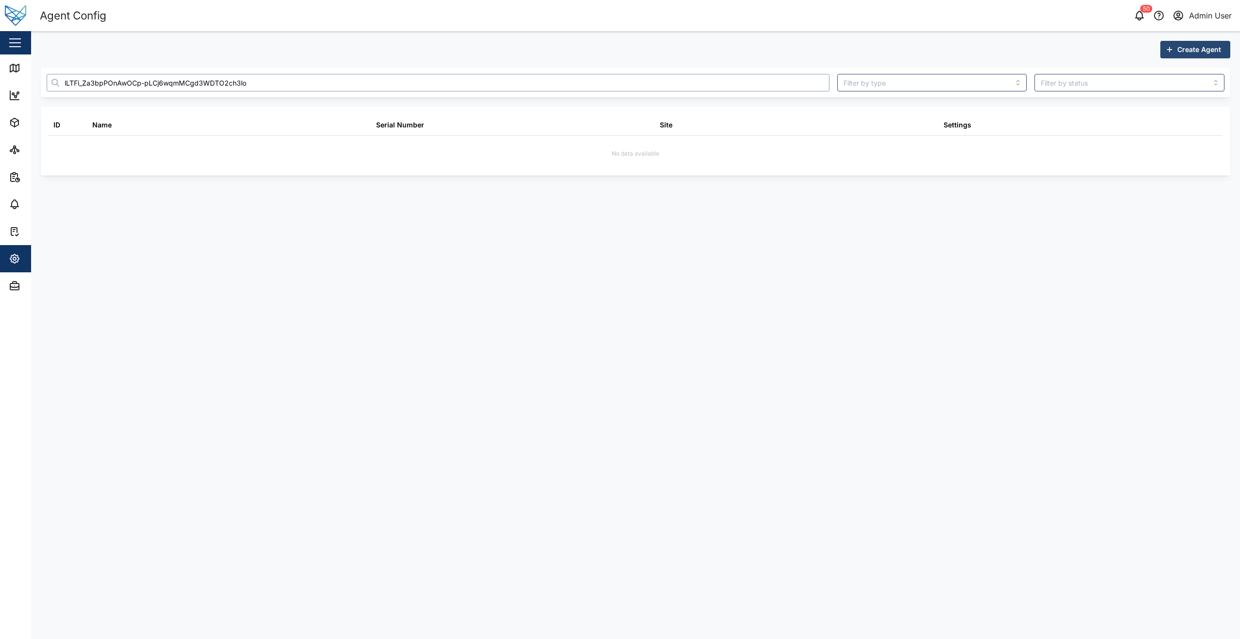
type input "lLTFi_Za3bpPOnAwOCp-pLCj6wqmMCgd3WDTO2ch3lo"
click at [562, 167] on div "No data available" at bounding box center [636, 152] width 1174 height 33
click at [18, 122] on icon "button" at bounding box center [15, 122] width 8 height 9
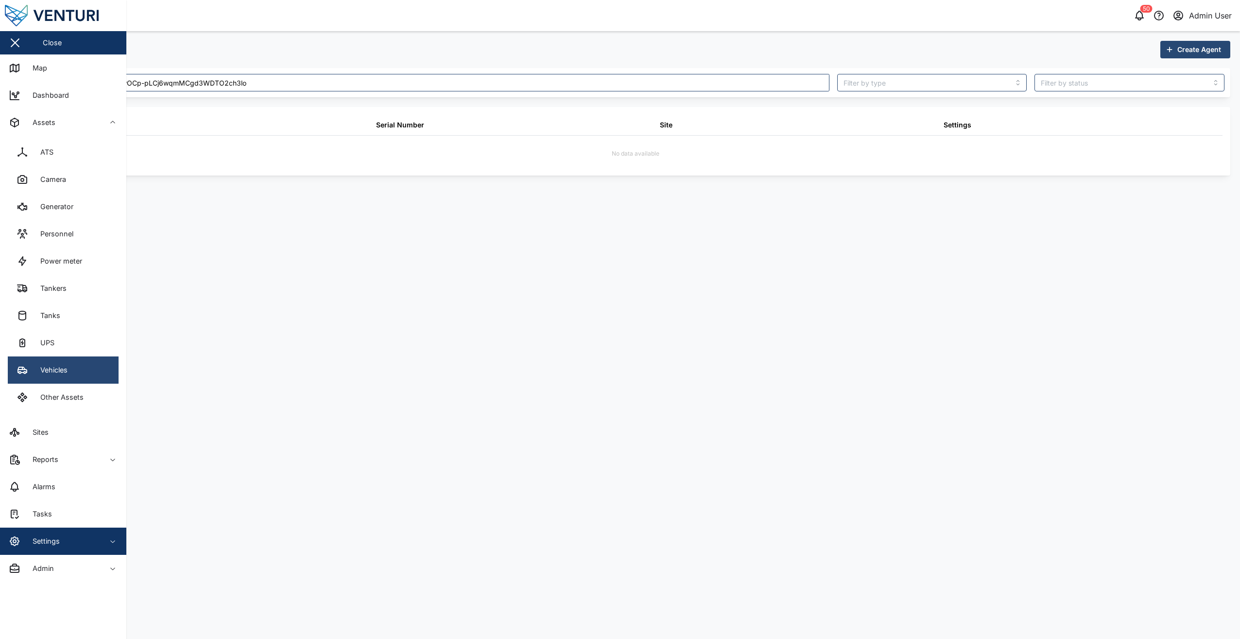
click at [83, 364] on link "Vehicles" at bounding box center [63, 369] width 111 height 27
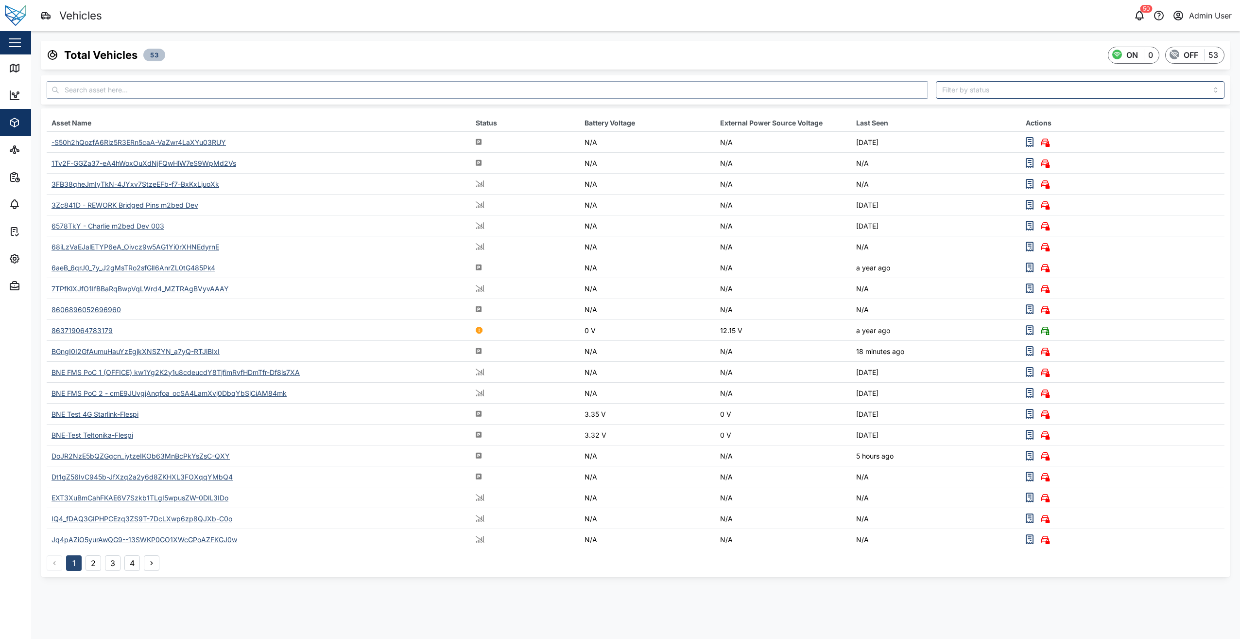
click at [185, 84] on input "text" at bounding box center [488, 89] width 882 height 17
click at [1020, 99] on div at bounding box center [1080, 89] width 296 height 25
click at [1018, 93] on input "search" at bounding box center [1080, 89] width 289 height 17
click at [1003, 85] on input "search" at bounding box center [1080, 89] width 289 height 17
click at [752, 83] on input "text" at bounding box center [488, 89] width 882 height 17
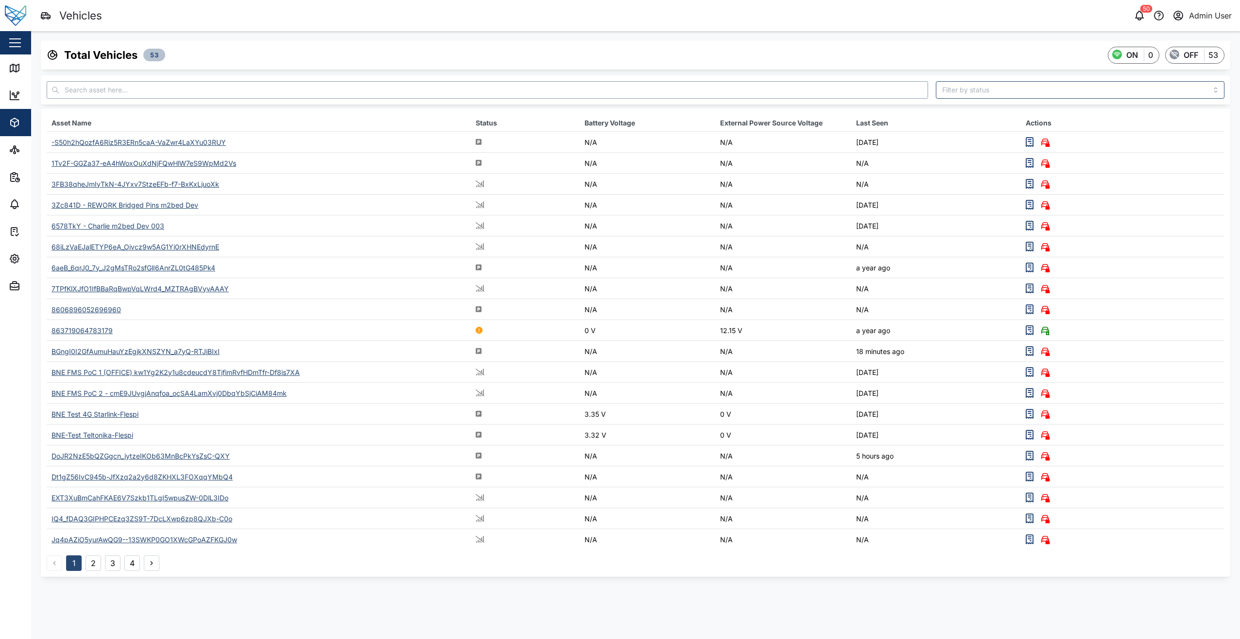
paste input "lLTFi_Za3bpPOnAwOCp-pLCj6wqmMCgd3WDTO2ch3lo"
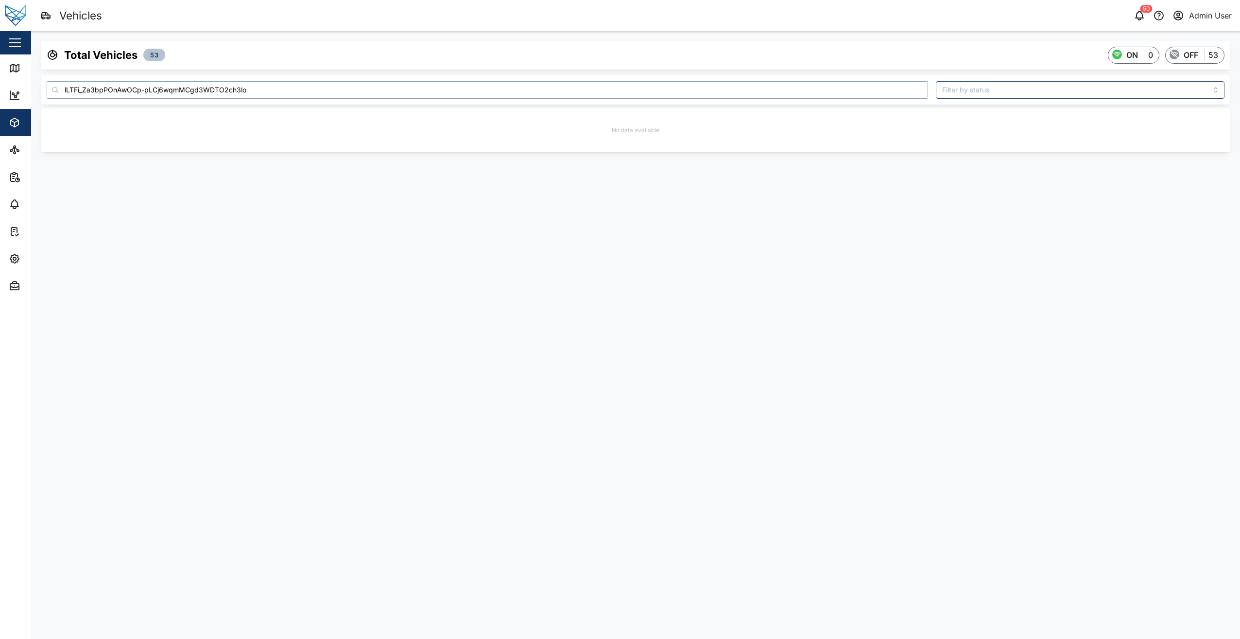
type input "lLTFi_Za3bpPOnAwOCp-pLCj6wqmMCgd3WDTO2ch3lo"
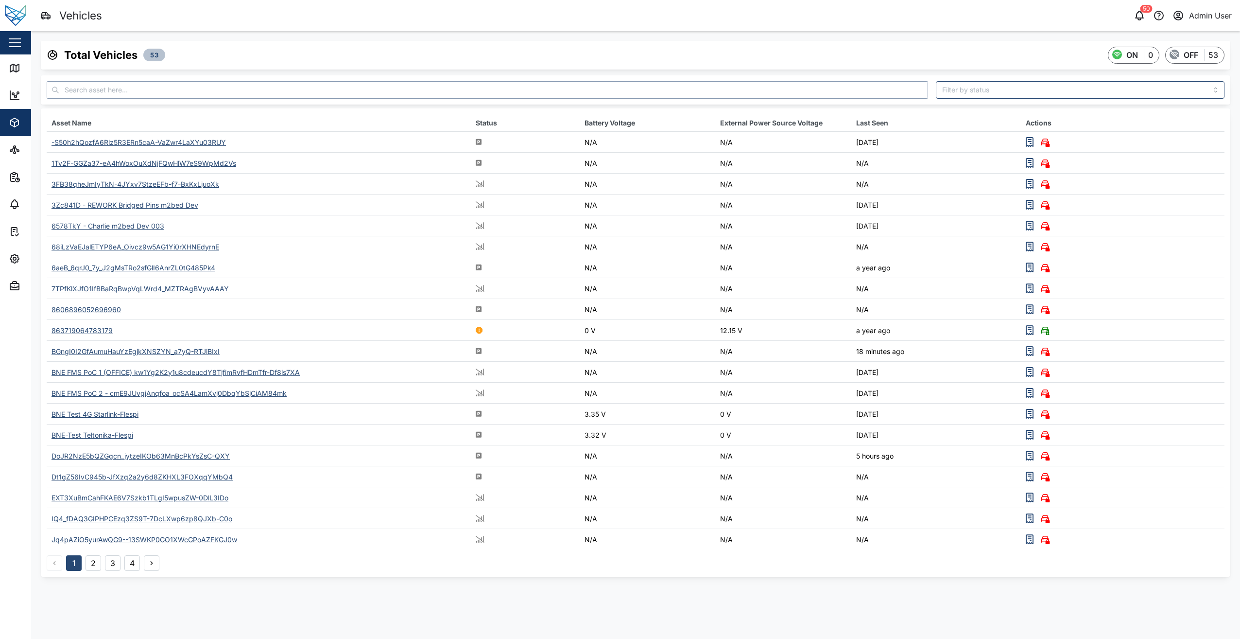
click at [156, 95] on input "text" at bounding box center [488, 89] width 882 height 17
paste input "lLTFi_Za3bpPOnAwOCp-pLCj6wqmMCgd3WDTO2ch3lo"
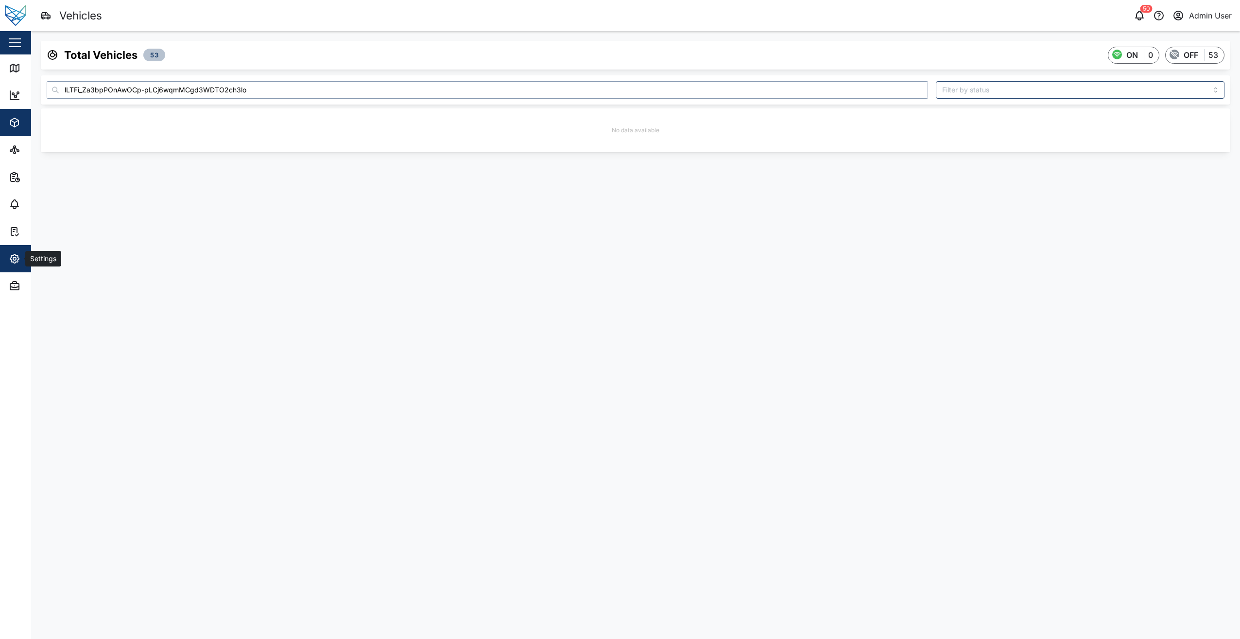
type input "lLTFi_Za3bpPOnAwOCp-pLCj6wqmMCgd3WDTO2ch3lo"
click at [13, 253] on icon "button" at bounding box center [15, 259] width 12 height 12
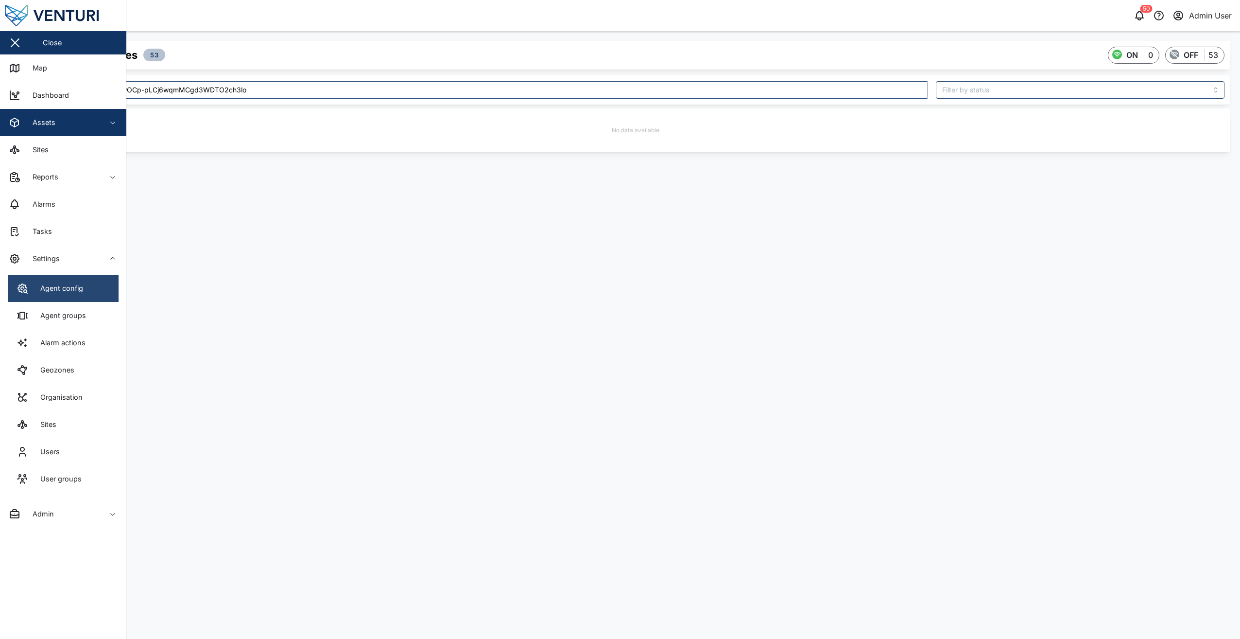
click at [89, 294] on link "Agent config" at bounding box center [63, 288] width 111 height 27
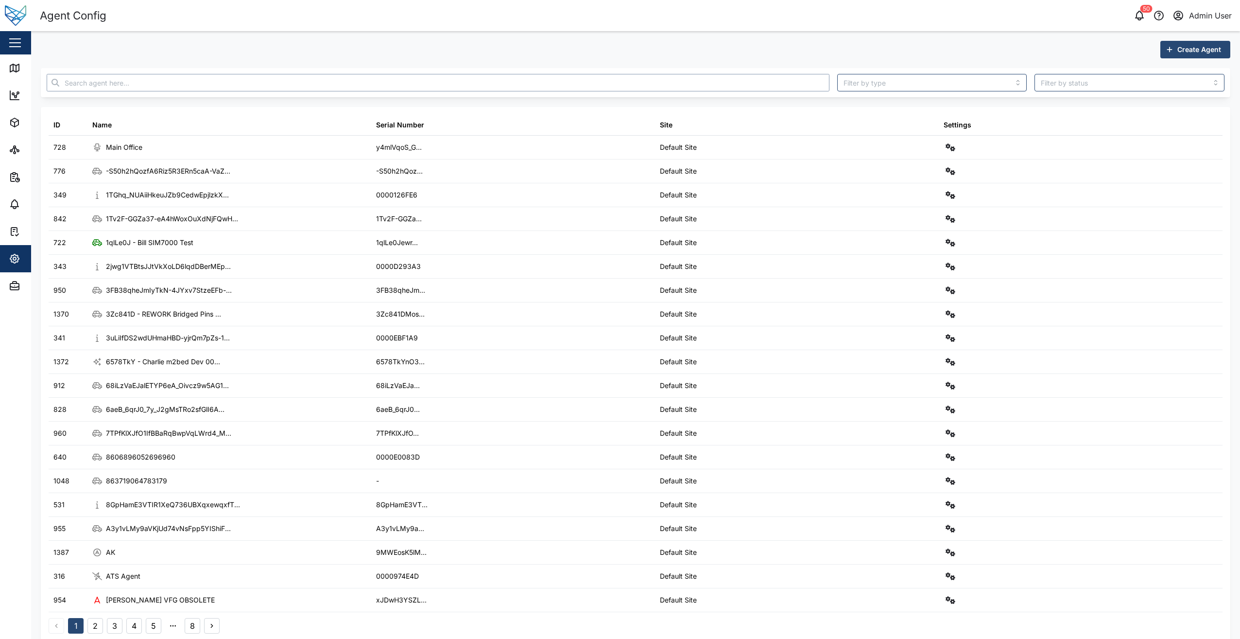
click at [179, 79] on input "text" at bounding box center [438, 82] width 783 height 17
paste input "lLTFi_Za3bpPOnAwOCp-pLCj6wqmMCgd3WDTO2ch3lo"
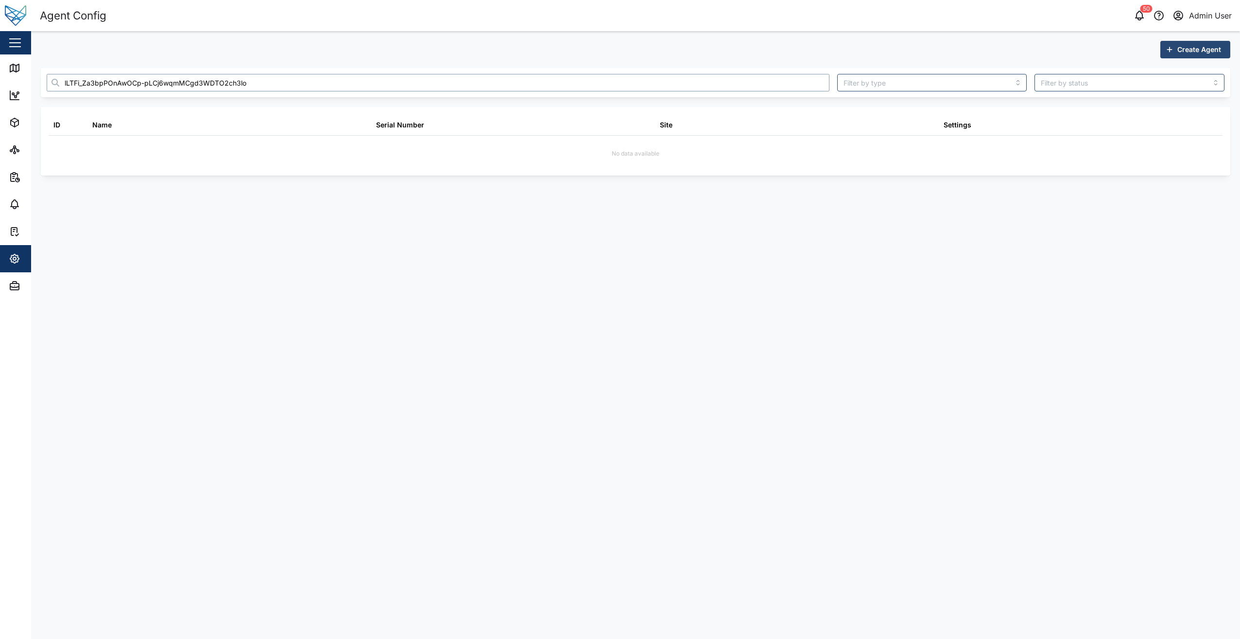
type input "lLTFi_Za3bpPOnAwOCp-pLCj6wqmMCgd3WDTO2ch3lo"
click at [395, 166] on div "No data available" at bounding box center [636, 152] width 1174 height 33
click at [955, 85] on input "search" at bounding box center [932, 82] width 190 height 17
click at [931, 84] on input "search" at bounding box center [932, 82] width 190 height 17
click at [1100, 81] on input "search" at bounding box center [1130, 82] width 190 height 17
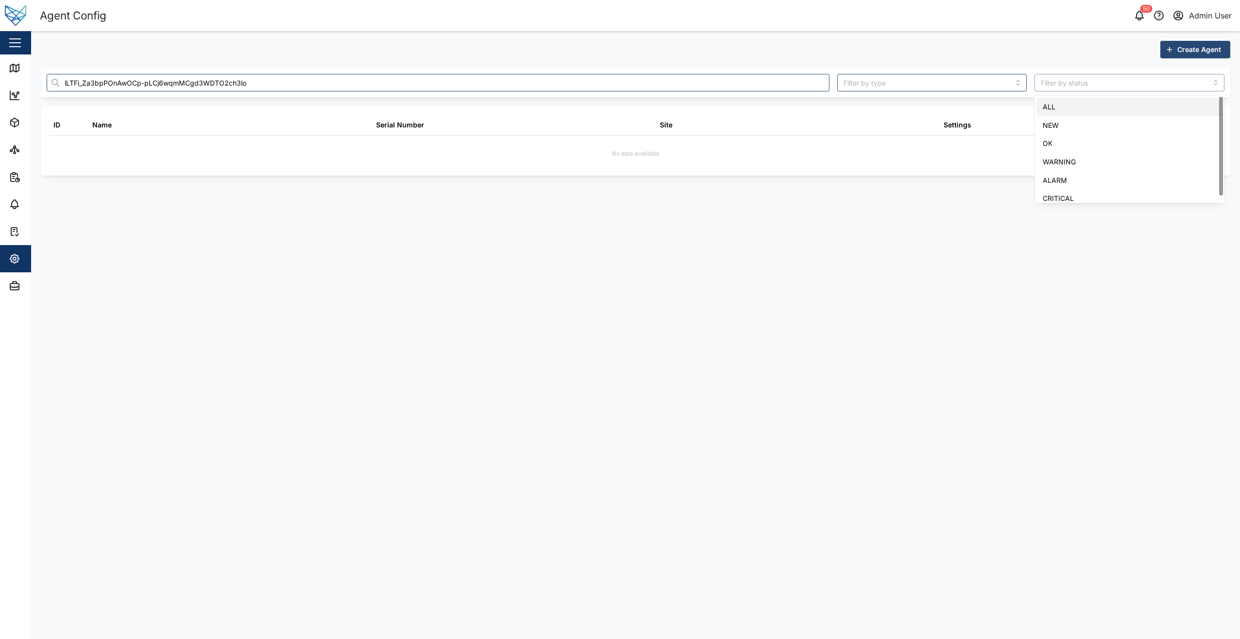
type input "ALL"
click at [1003, 46] on div "Create Agent" at bounding box center [636, 49] width 1190 height 17
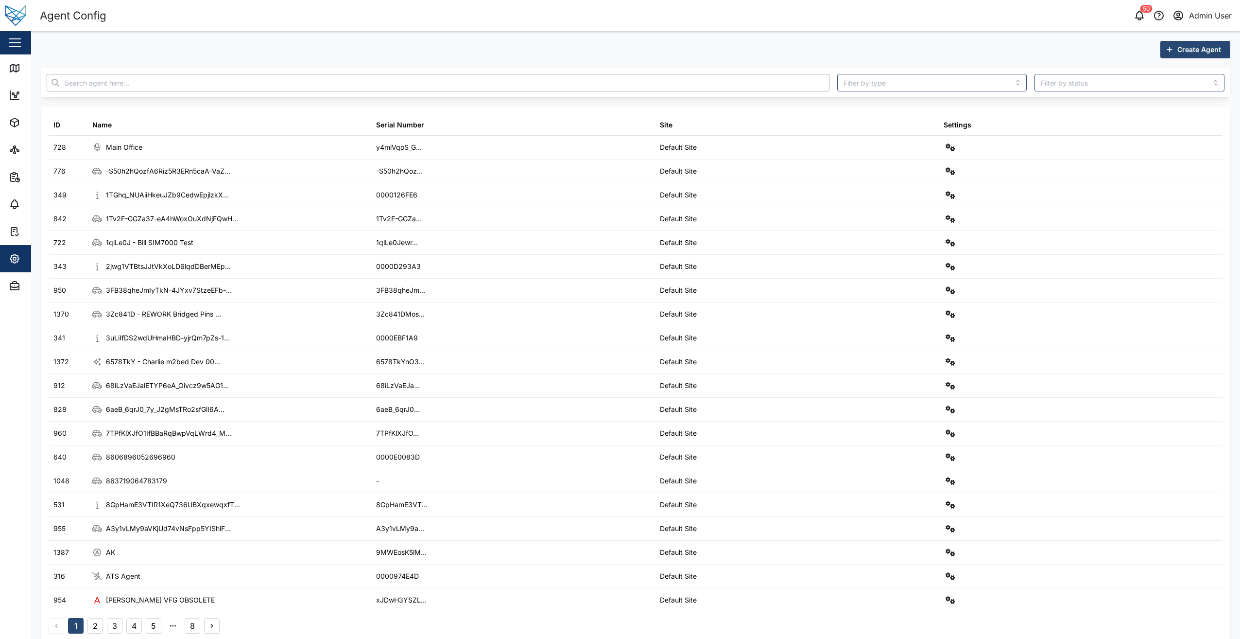
click at [128, 81] on input "text" at bounding box center [438, 82] width 783 height 17
paste input "lLTFi_Za3bpPOnAwOCp-pLCj6wqmMCgd3WDTO2ch3lo"
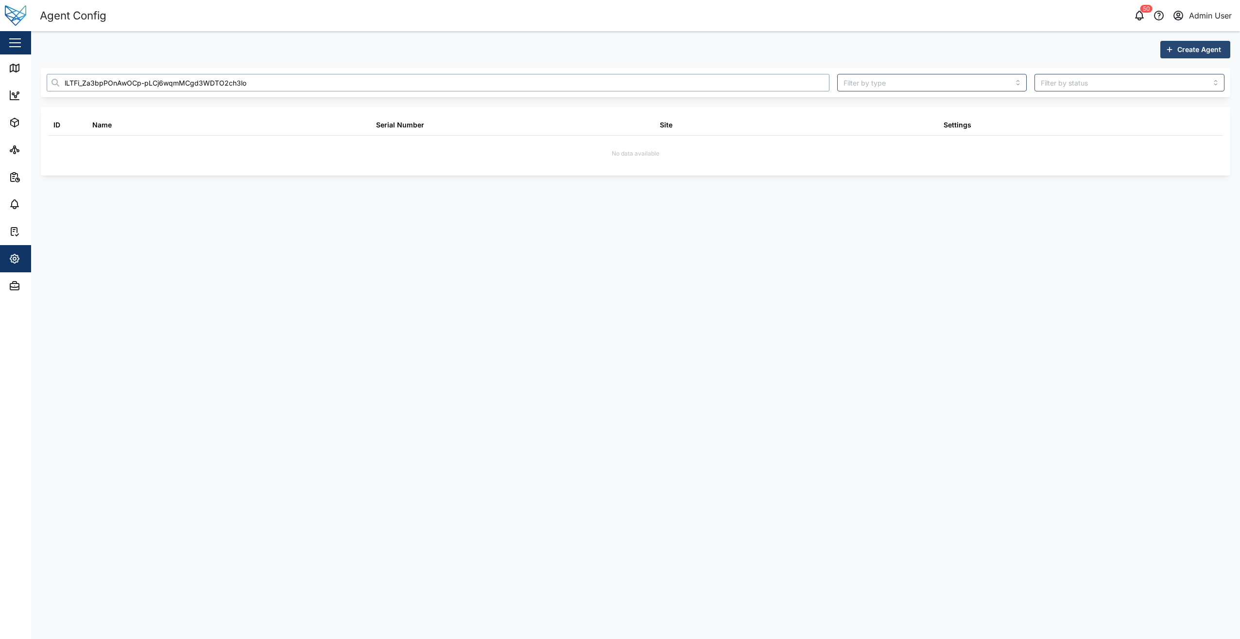
type input "lLTFi_Za3bpPOnAwOCp-pLCj6wqmMCgd3WDTO2ch3lo"
drag, startPoint x: 282, startPoint y: 82, endPoint x: 35, endPoint y: 96, distance: 247.3
click at [35, 96] on div "Create Agent lLTFi_Za3bpPOnAwOCp-pLCj6wqmMCgd3WDTO2ch3lo ID Name Serial Number …" at bounding box center [635, 108] width 1209 height 154
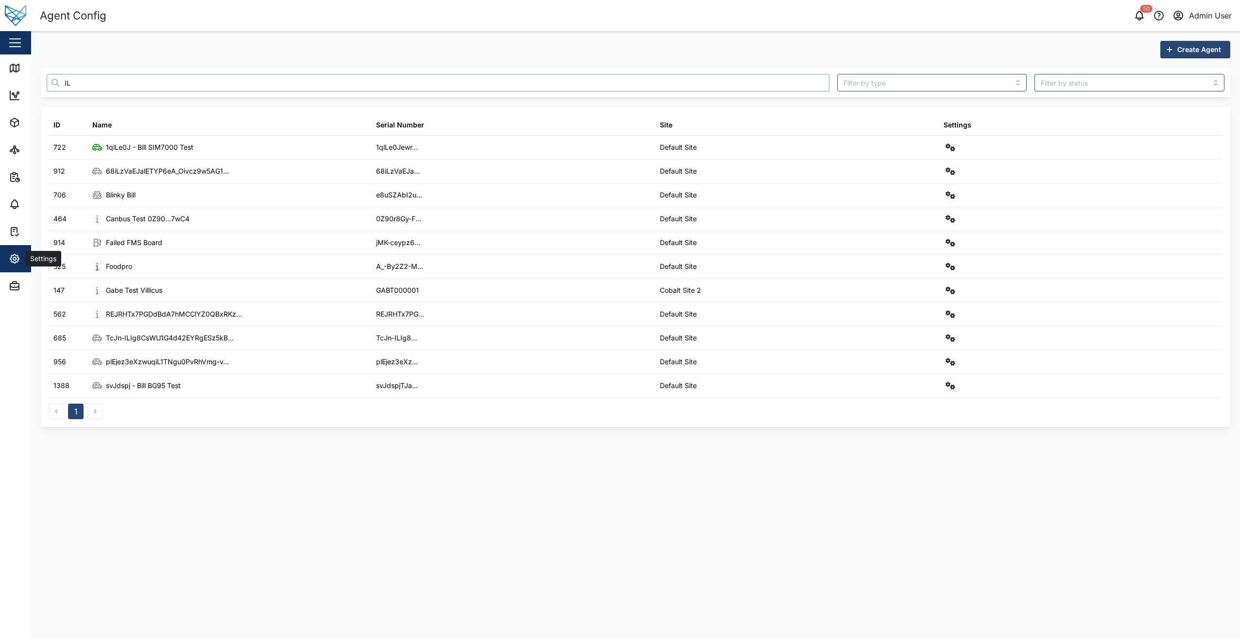
type input "IL"
click at [16, 267] on span "Settings" at bounding box center [53, 258] width 88 height 27
click at [212, 38] on div "Create Agent IL ID Name Serial Number Site Settings 722 1qlLe0J - Bill SIM7000 …" at bounding box center [635, 233] width 1209 height 405
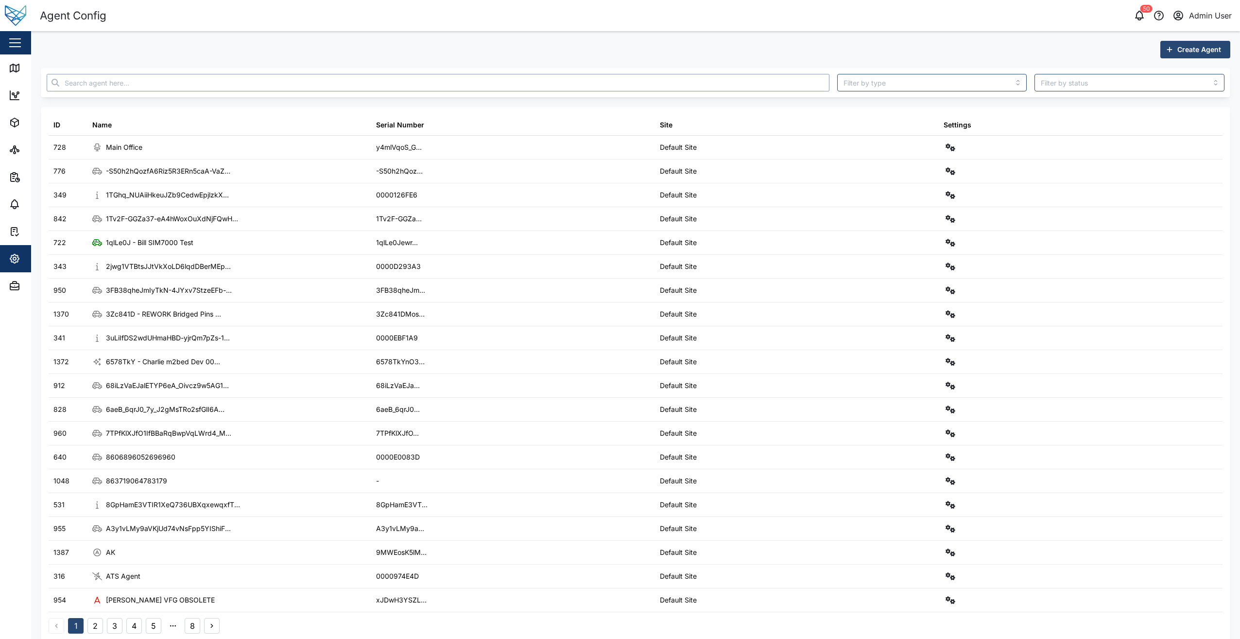
click at [127, 85] on input "text" at bounding box center [438, 82] width 783 height 17
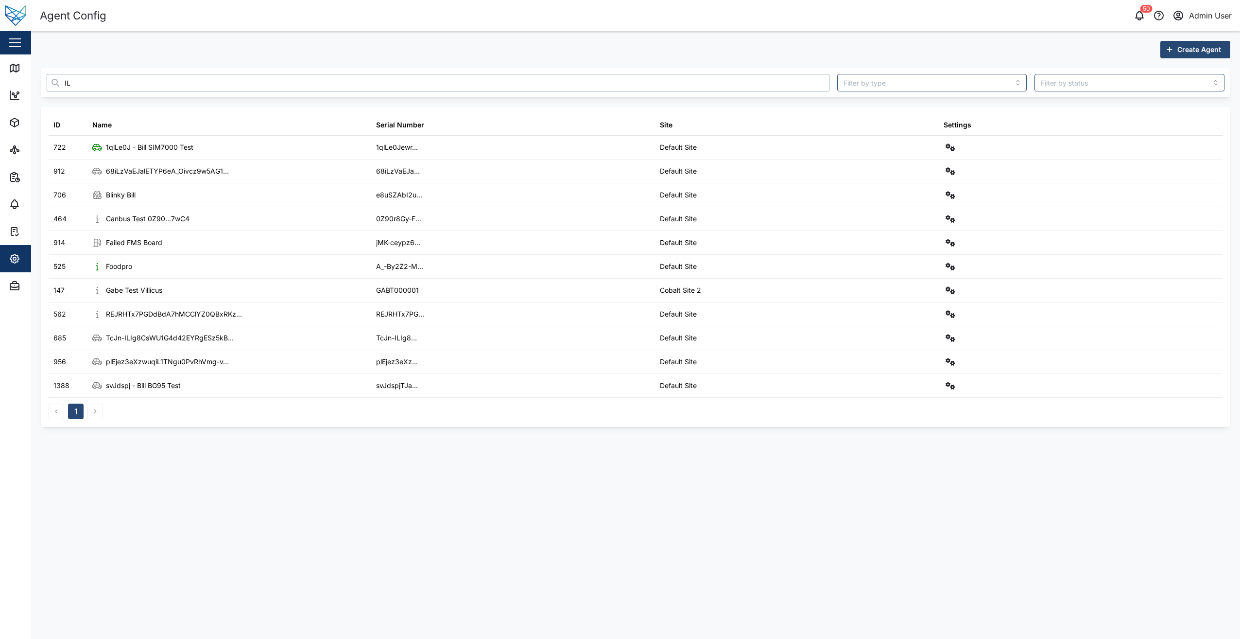
type input "IL"
click at [620, 48] on div "Create Agent" at bounding box center [636, 49] width 1190 height 17
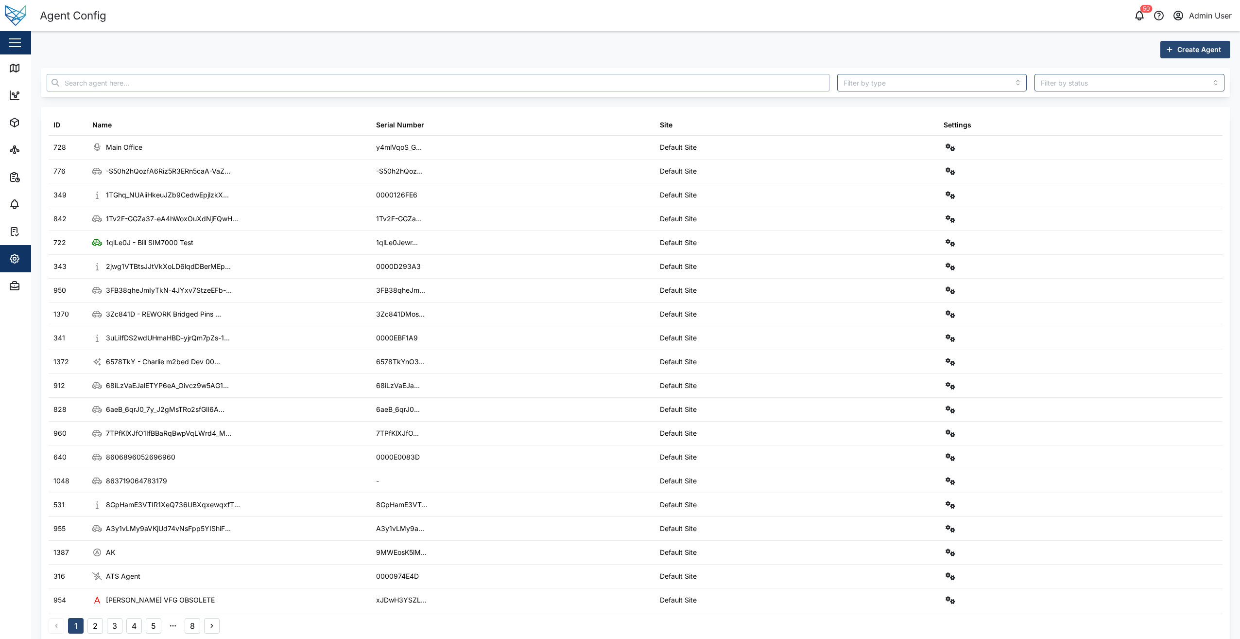
click at [92, 84] on input "text" at bounding box center [438, 82] width 783 height 17
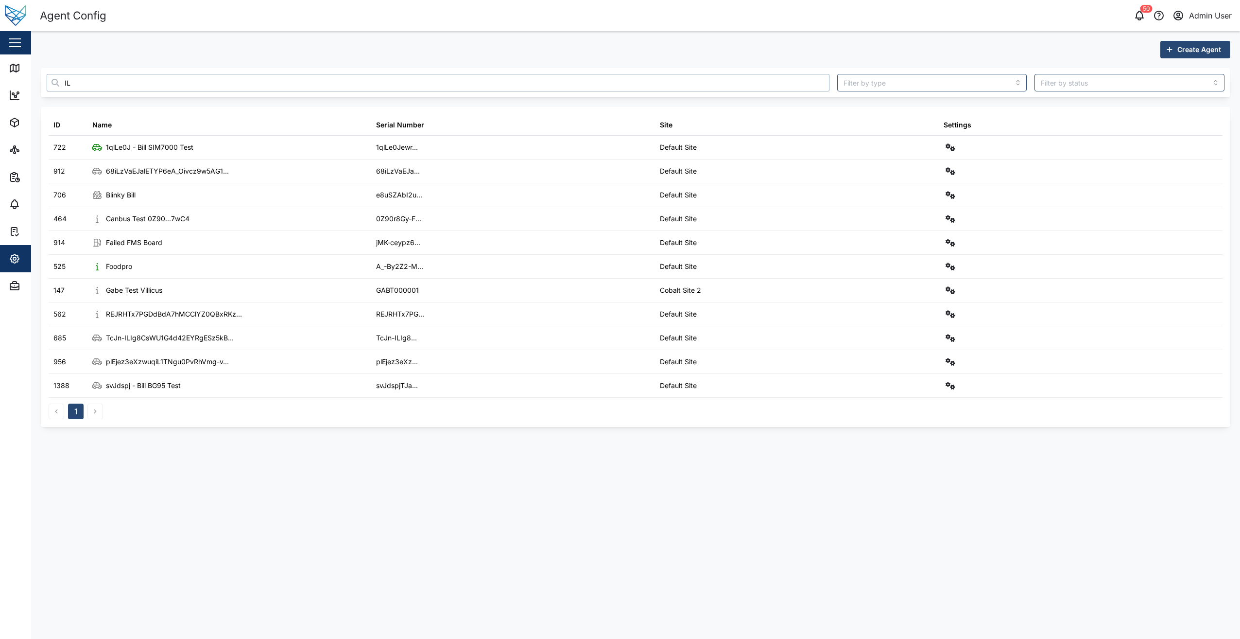
type input "IL"
click at [11, 74] on link "Map" at bounding box center [63, 67] width 126 height 27
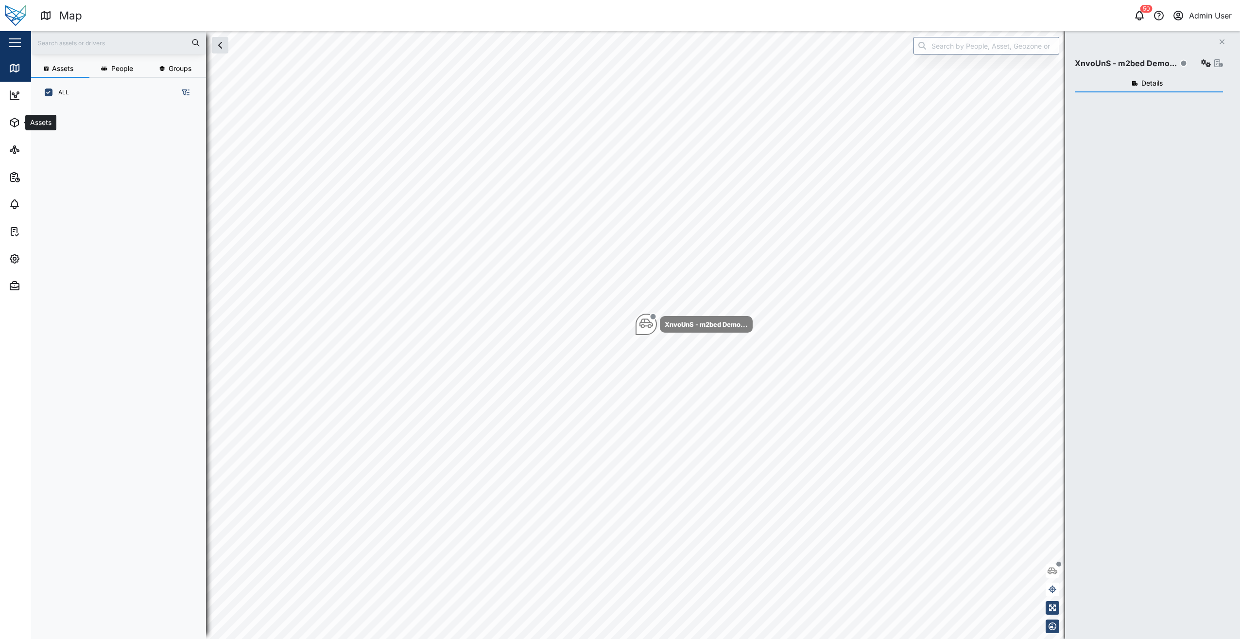
scroll to position [520, 152]
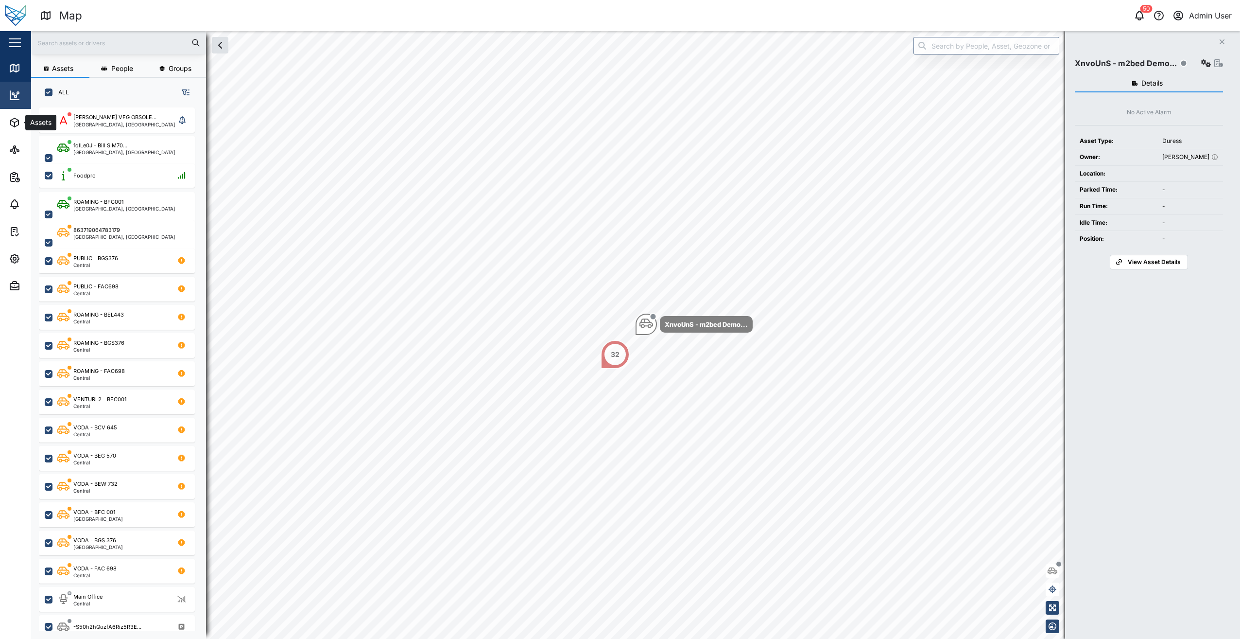
click at [0, 96] on html "Map 50 Admin User Close Map Dashboard Assets ATS Camera Generator Personnel Pow…" at bounding box center [620, 319] width 1240 height 639
click at [11, 96] on icon at bounding box center [14, 95] width 9 height 9
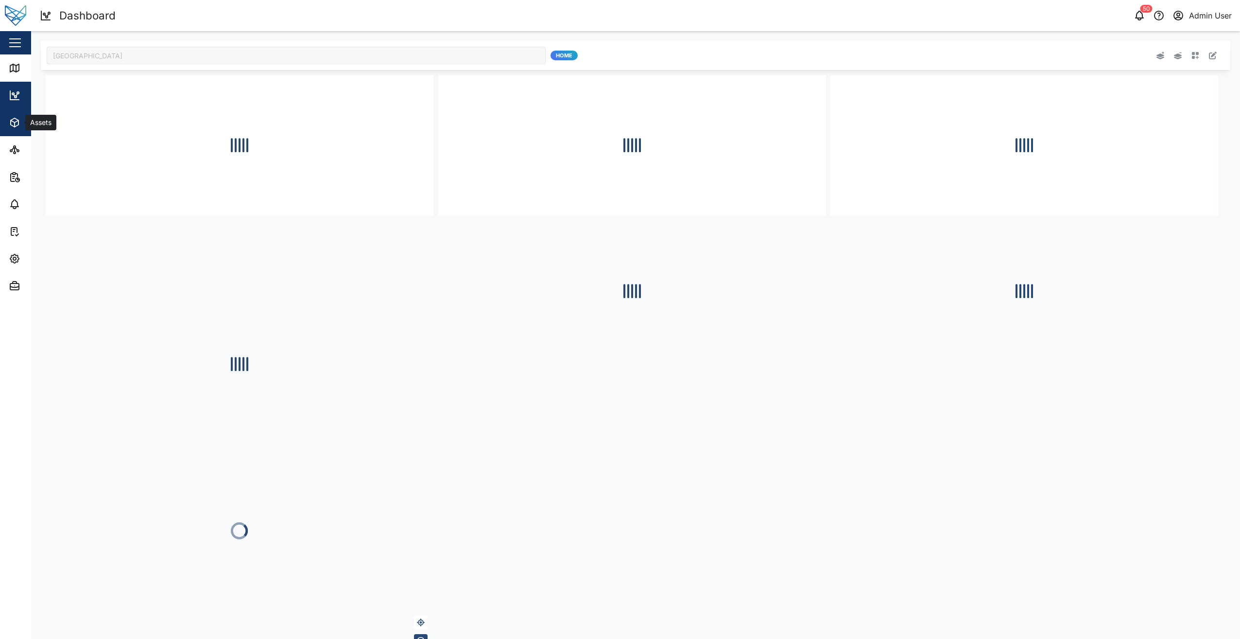
type input "[GEOGRAPHIC_DATA]"
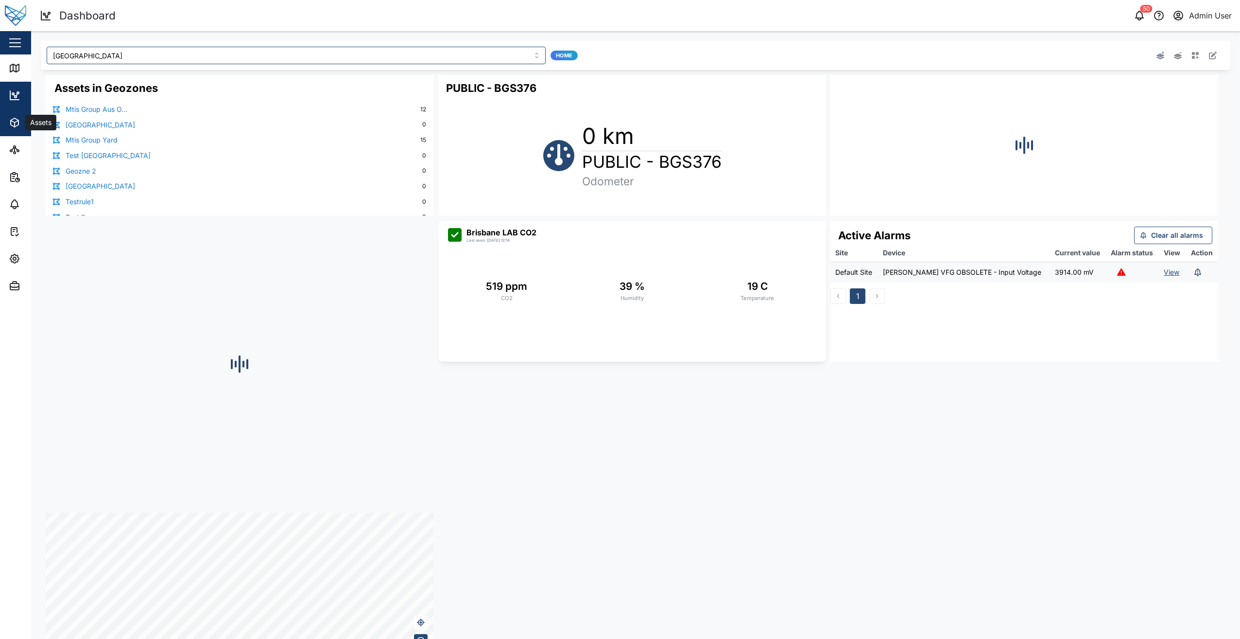
click at [21, 125] on div "Assets" at bounding box center [53, 123] width 88 height 12
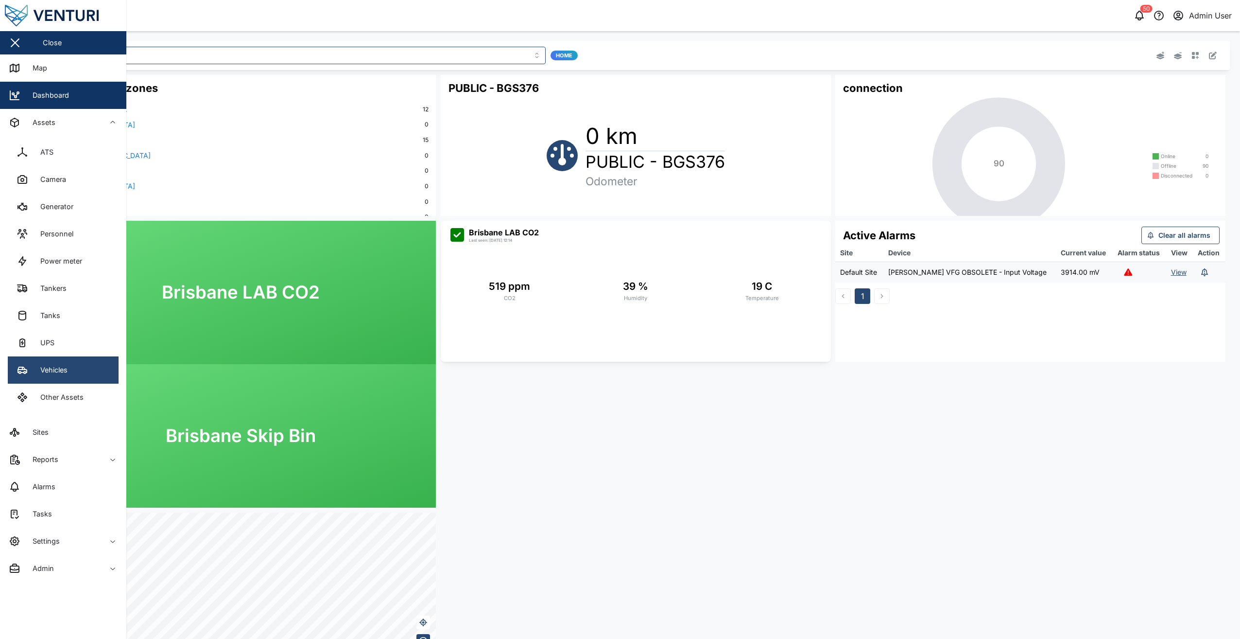
click at [72, 380] on link "Vehicles" at bounding box center [63, 369] width 111 height 27
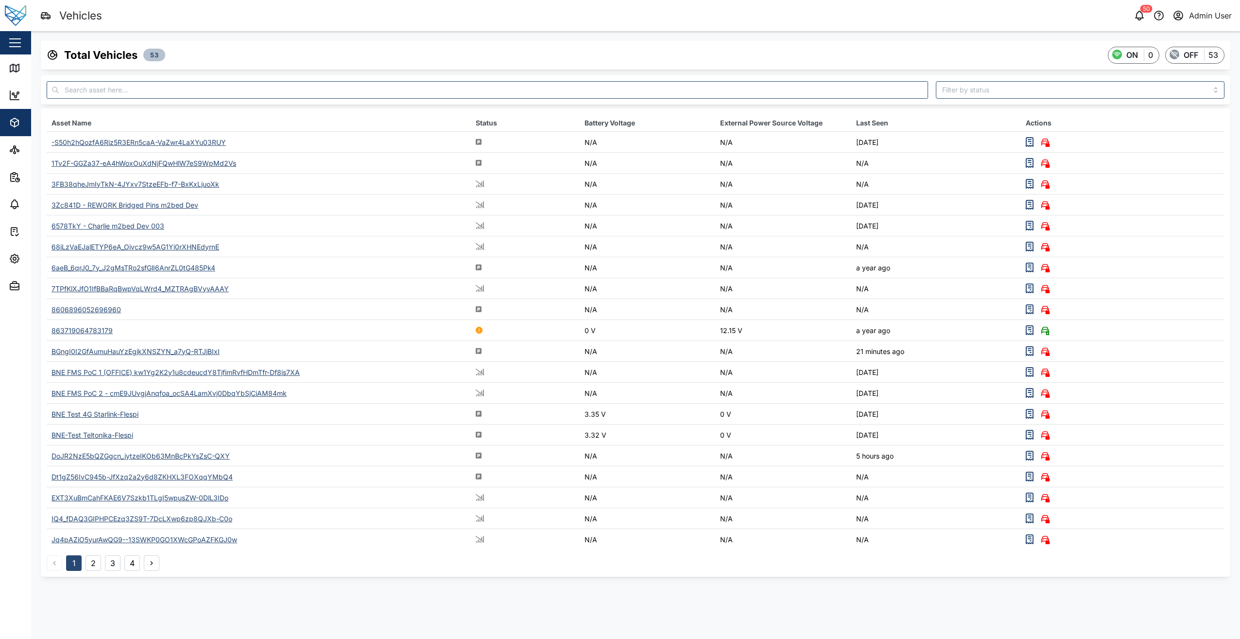
click at [170, 78] on div at bounding box center [487, 89] width 889 height 25
click at [170, 90] on input "text" at bounding box center [488, 89] width 882 height 17
paste input "lLTFi_Za3bpPOnAwOCp-pLCj6wqmMCgd3WDTO2ch3lo"
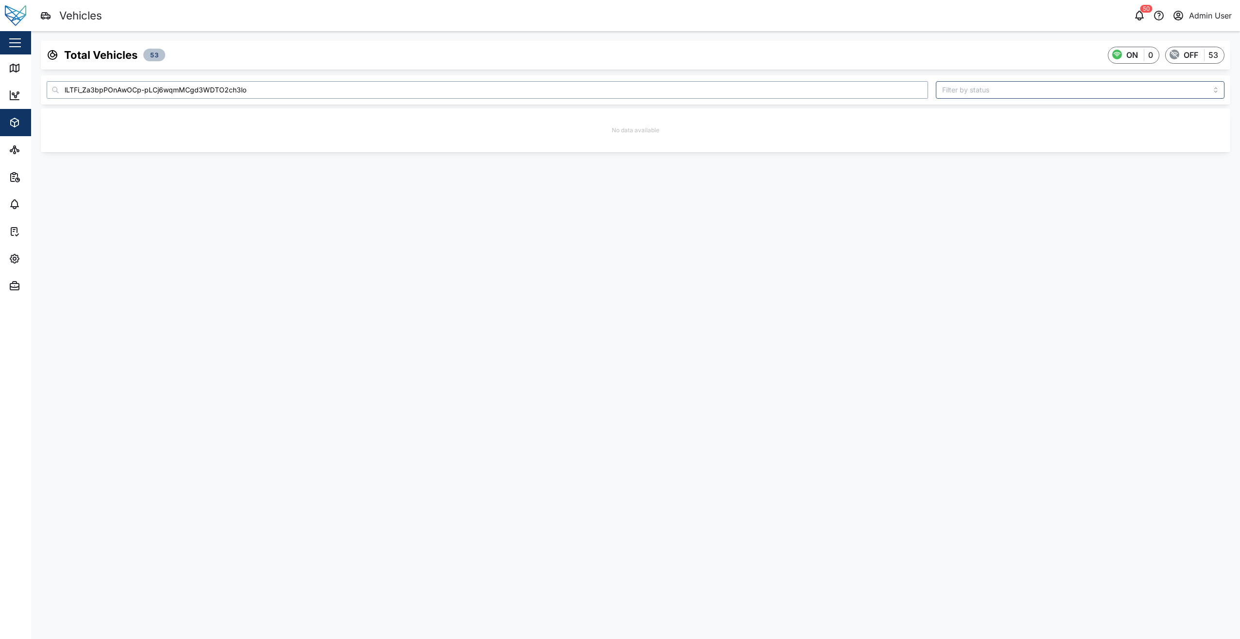
click at [79, 91] on input "lLTFi_Za3bpPOnAwOCp-pLCj6wqmMCgd3WDTO2ch3lo" at bounding box center [488, 89] width 882 height 17
type input "lLTFi_Za3bpPOnAwOCp-pLCj6wqmMCgd3WDTO2ch3lo"
click at [201, 143] on div "lLTFi_Za3bpPOnAwOCp-pLCj6wqmMCgd3WDTO2ch3lo" at bounding box center [143, 142] width 182 height 8
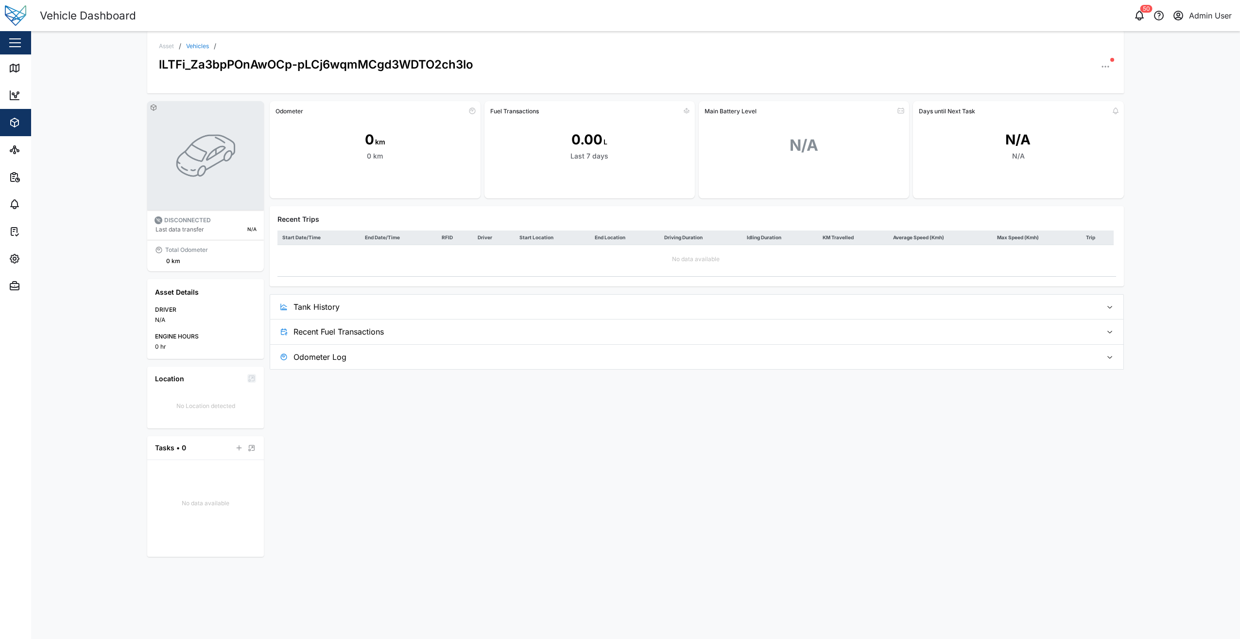
click at [1107, 67] on icon "button" at bounding box center [1106, 67] width 10 height 10
click at [1071, 206] on div "Field Gateway" at bounding box center [1068, 201] width 72 height 9
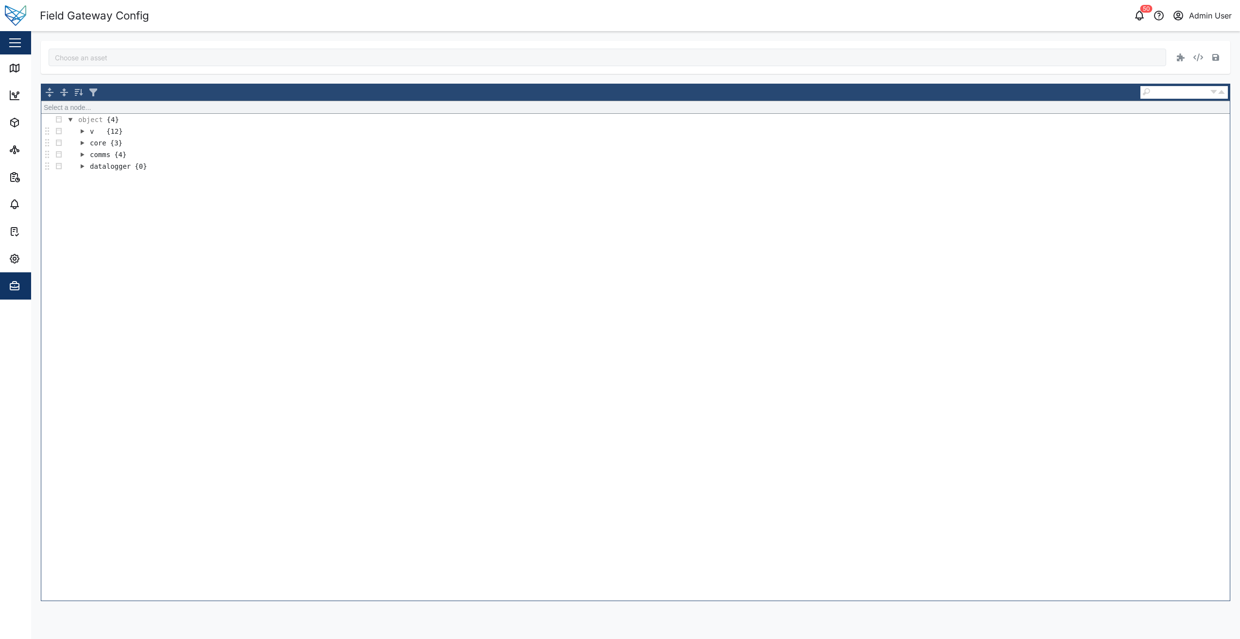
type input "lLTFi_Za3bpPOnAwOCp-pLCj6wqmMCgd3WDTO2ch3lo"
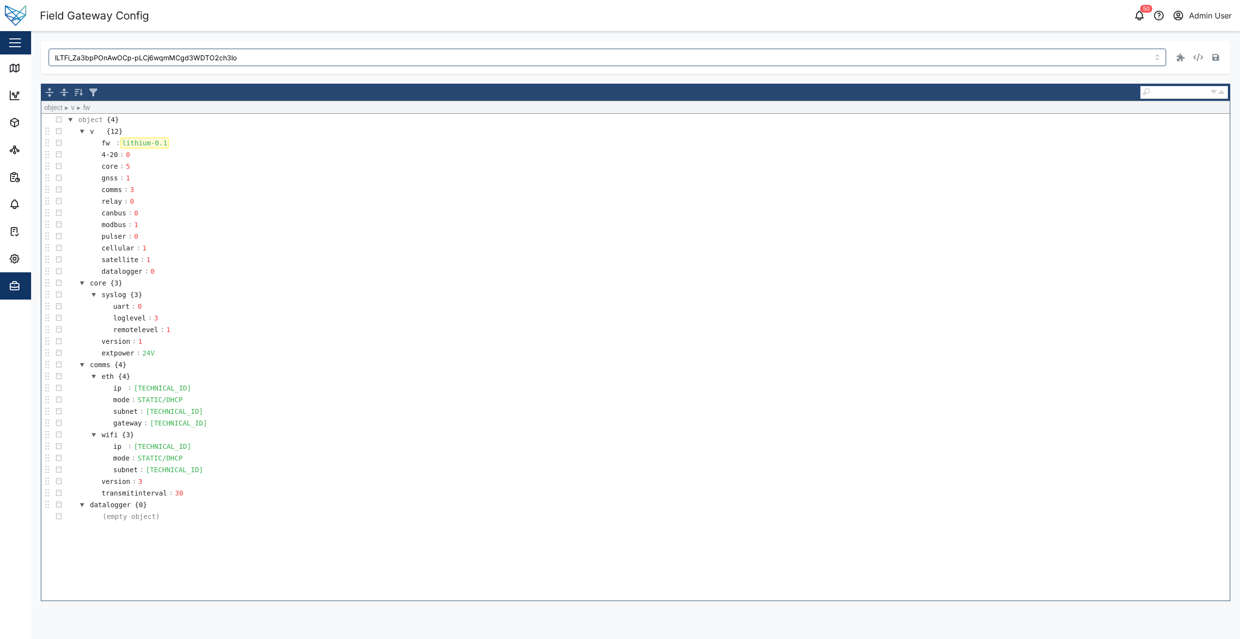
click at [163, 141] on div "lithium-0.1" at bounding box center [145, 143] width 48 height 11
drag, startPoint x: 163, startPoint y: 141, endPoint x: 118, endPoint y: 143, distance: 45.2
click at [118, 143] on tr "fw : lithium-0.1" at bounding box center [128, 143] width 81 height 12
paste div
click at [1215, 53] on button "button" at bounding box center [1216, 58] width 14 height 14
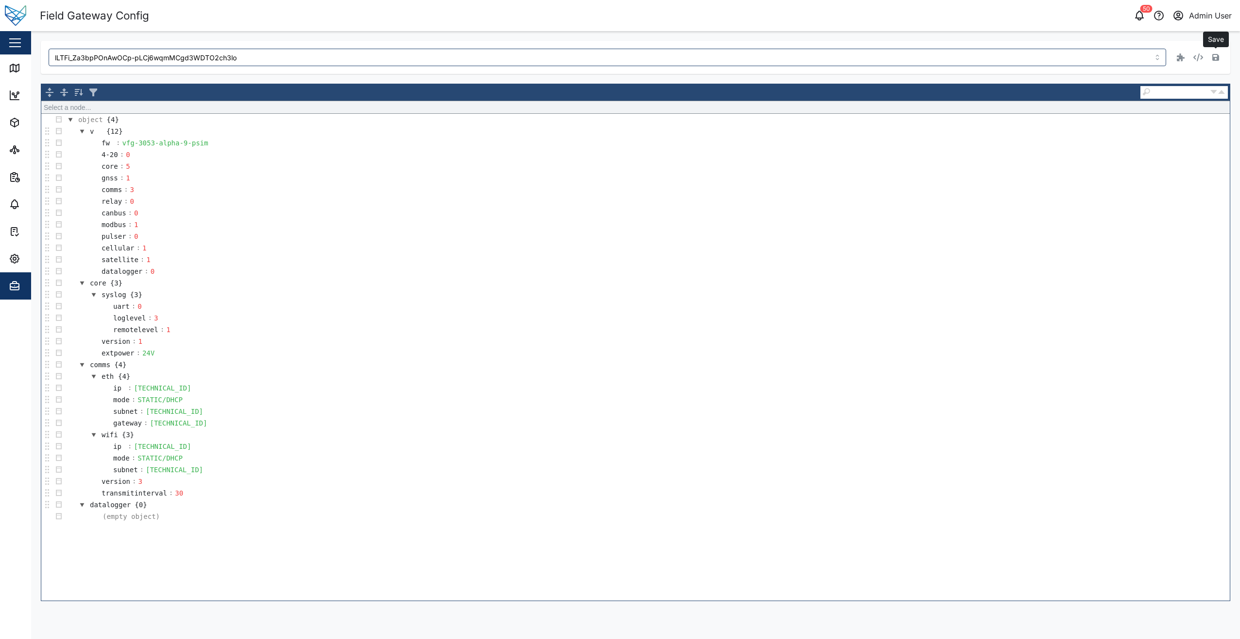
click at [1215, 59] on icon "button" at bounding box center [1216, 57] width 7 height 7
click at [286, 180] on td "gnss : 1" at bounding box center [647, 178] width 1165 height 12
click at [531, 133] on td "v {12}" at bounding box center [647, 131] width 1165 height 12
click at [1051, 430] on td "wifi {3}" at bounding box center [647, 435] width 1165 height 12
click at [738, 326] on td "remotelevel : 1" at bounding box center [647, 330] width 1165 height 12
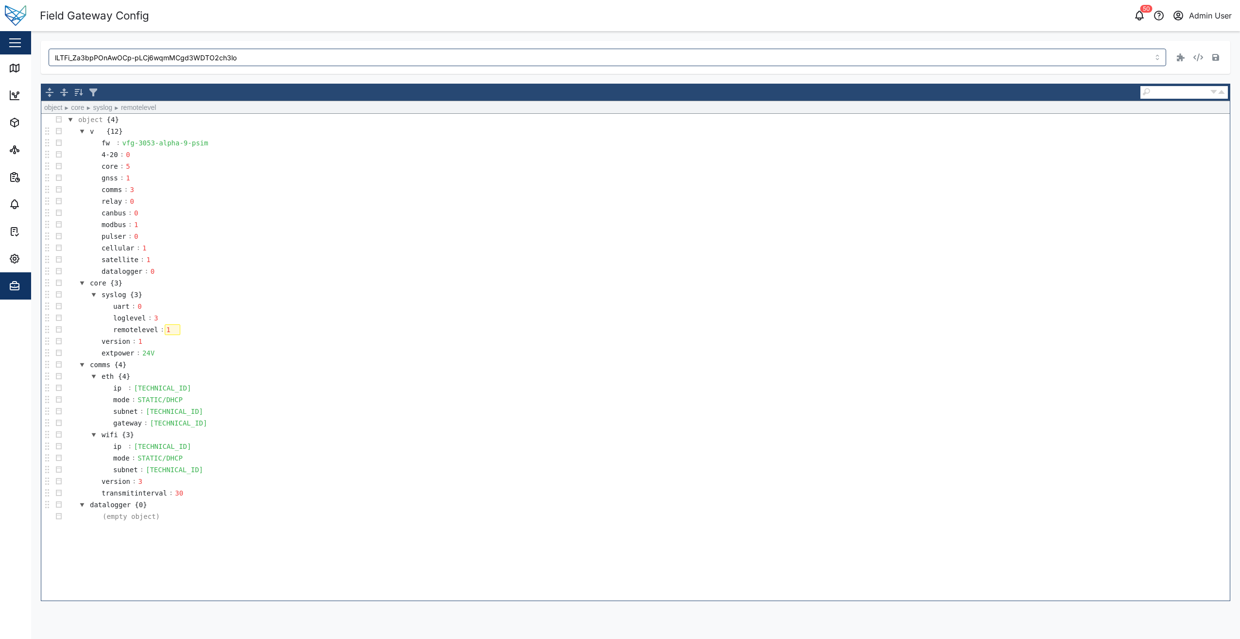
click at [348, 163] on td "core : 5" at bounding box center [647, 166] width 1165 height 12
click at [225, 147] on td "fw : vfg-3053-alpha-9-psim" at bounding box center [647, 143] width 1165 height 12
click at [706, 16] on div "50 Admin User" at bounding box center [942, 16] width 596 height 14
